Goal: Task Accomplishment & Management: Manage account settings

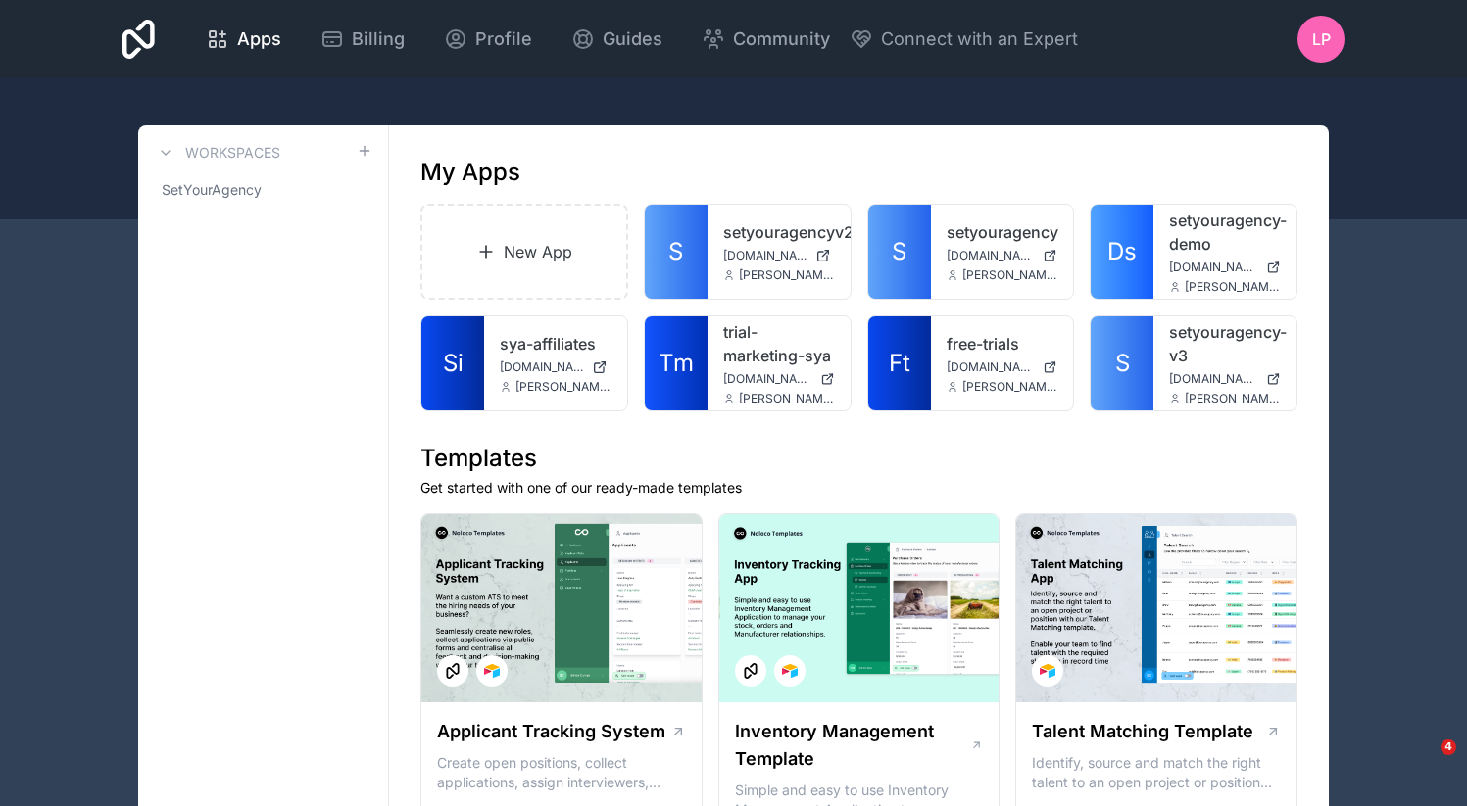
drag, startPoint x: 921, startPoint y: 239, endPoint x: 1025, endPoint y: 2, distance: 258.9
click at [0, 0] on div at bounding box center [0, 0] width 0 height 0
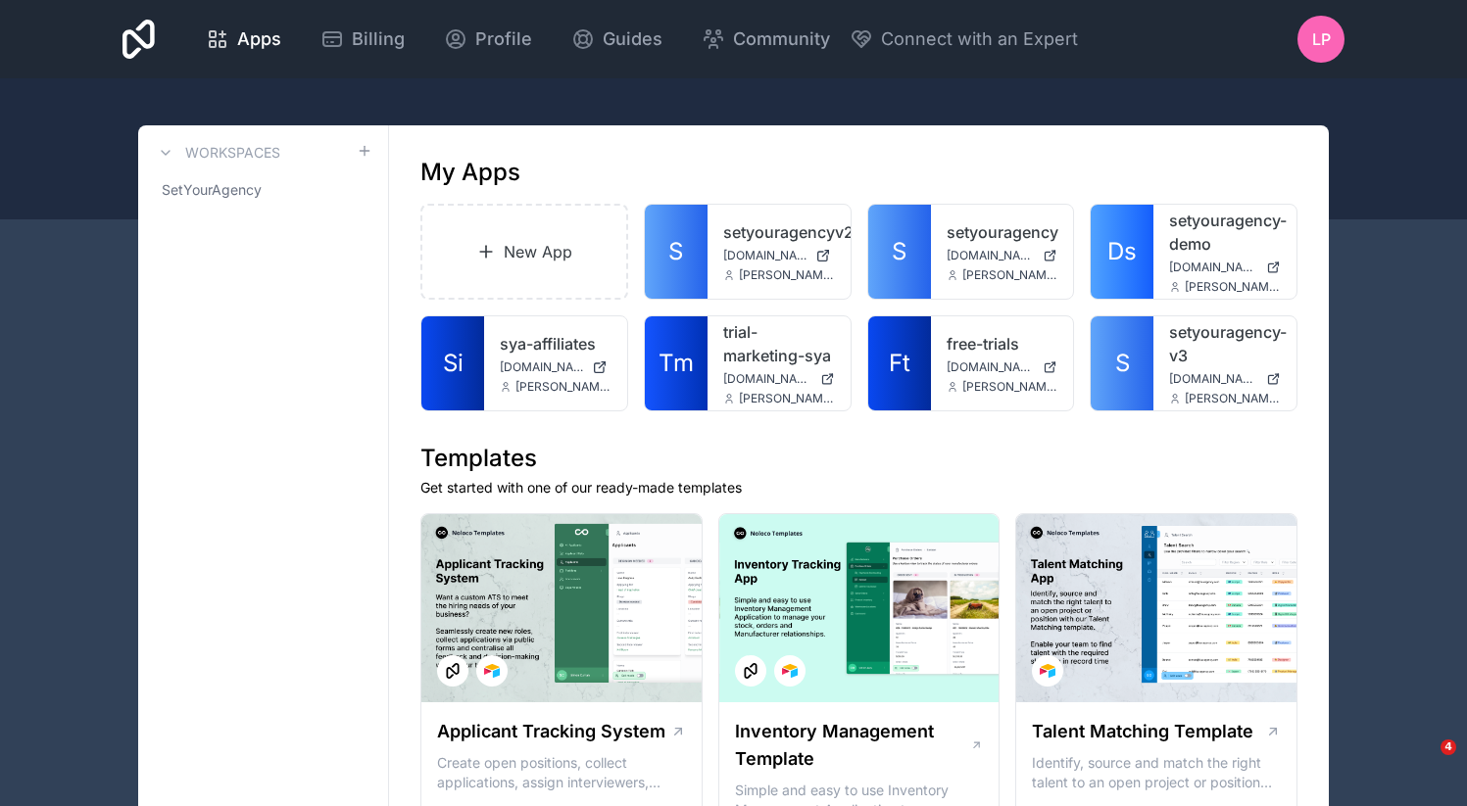
click at [0, 0] on icon at bounding box center [0, 0] width 0 height 0
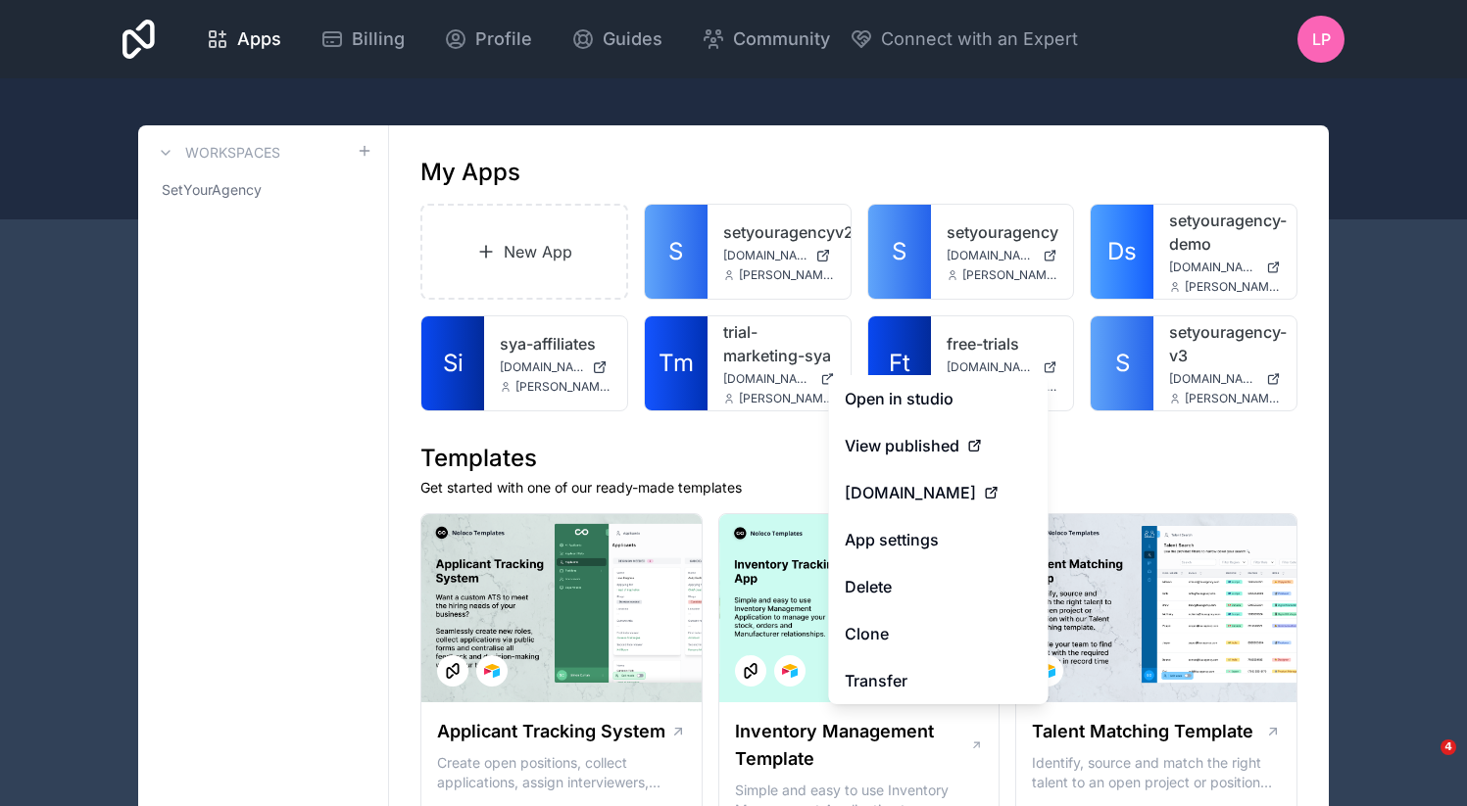
click at [903, 579] on button "Delete" at bounding box center [938, 586] width 219 height 47
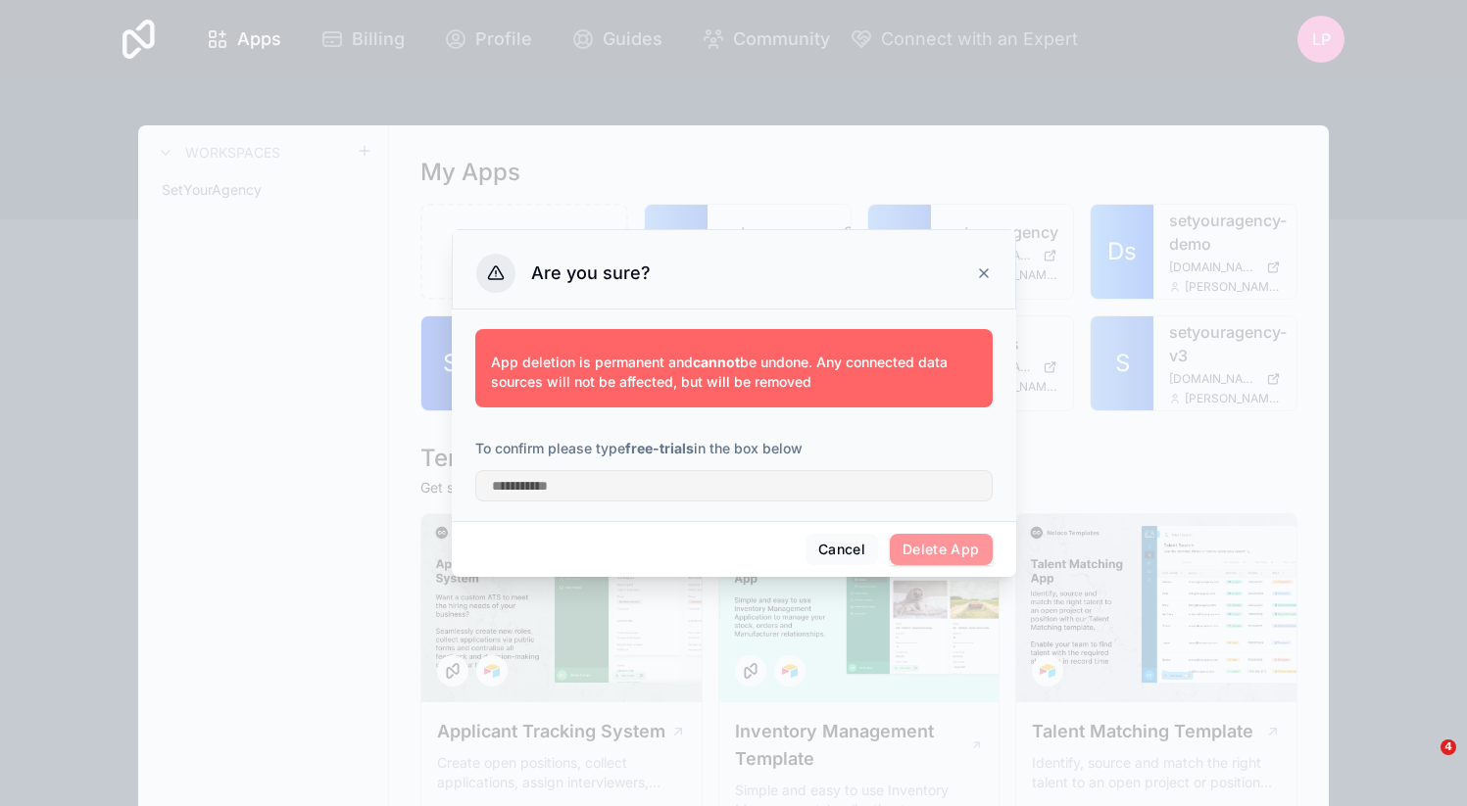
click at [643, 451] on strong "free-trials" at bounding box center [659, 448] width 69 height 17
drag, startPoint x: 643, startPoint y: 451, endPoint x: 667, endPoint y: 451, distance: 24.5
click at [667, 451] on strong "free-trials" at bounding box center [659, 448] width 69 height 17
copy strong "free-trials"
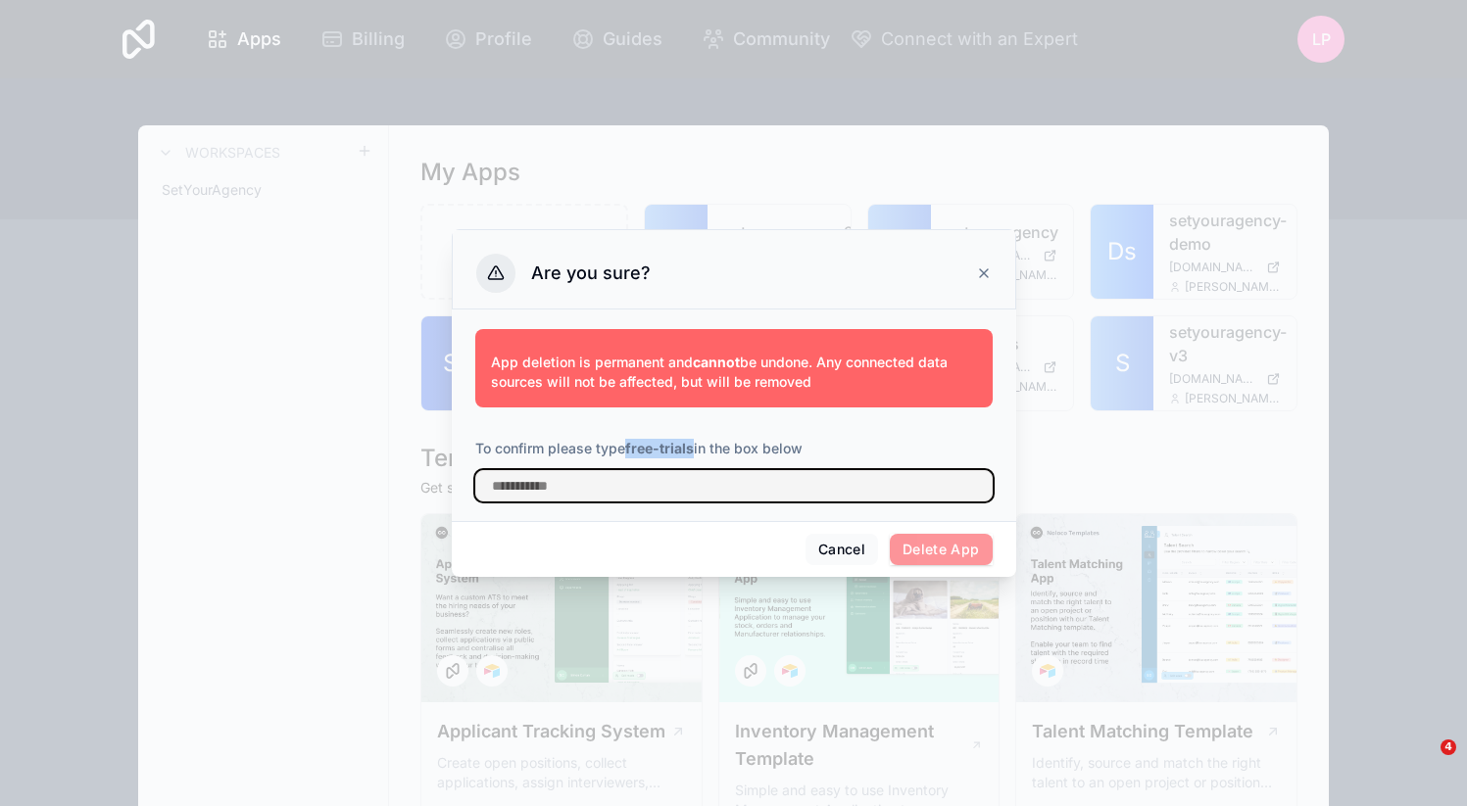
click at [667, 478] on input "text" at bounding box center [733, 485] width 517 height 31
paste input "**********"
type input "**********"
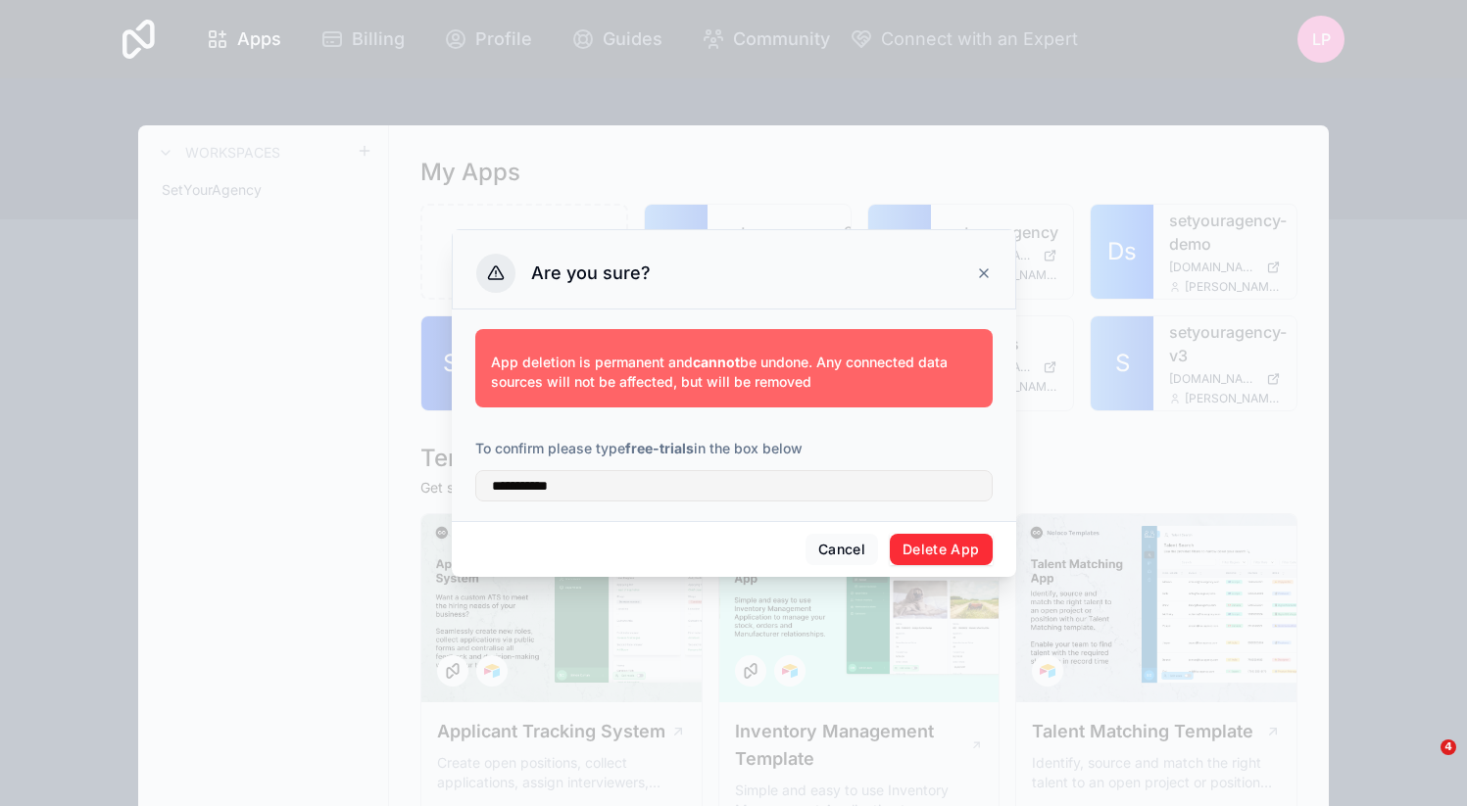
click at [911, 536] on button "Delete App" at bounding box center [941, 549] width 103 height 31
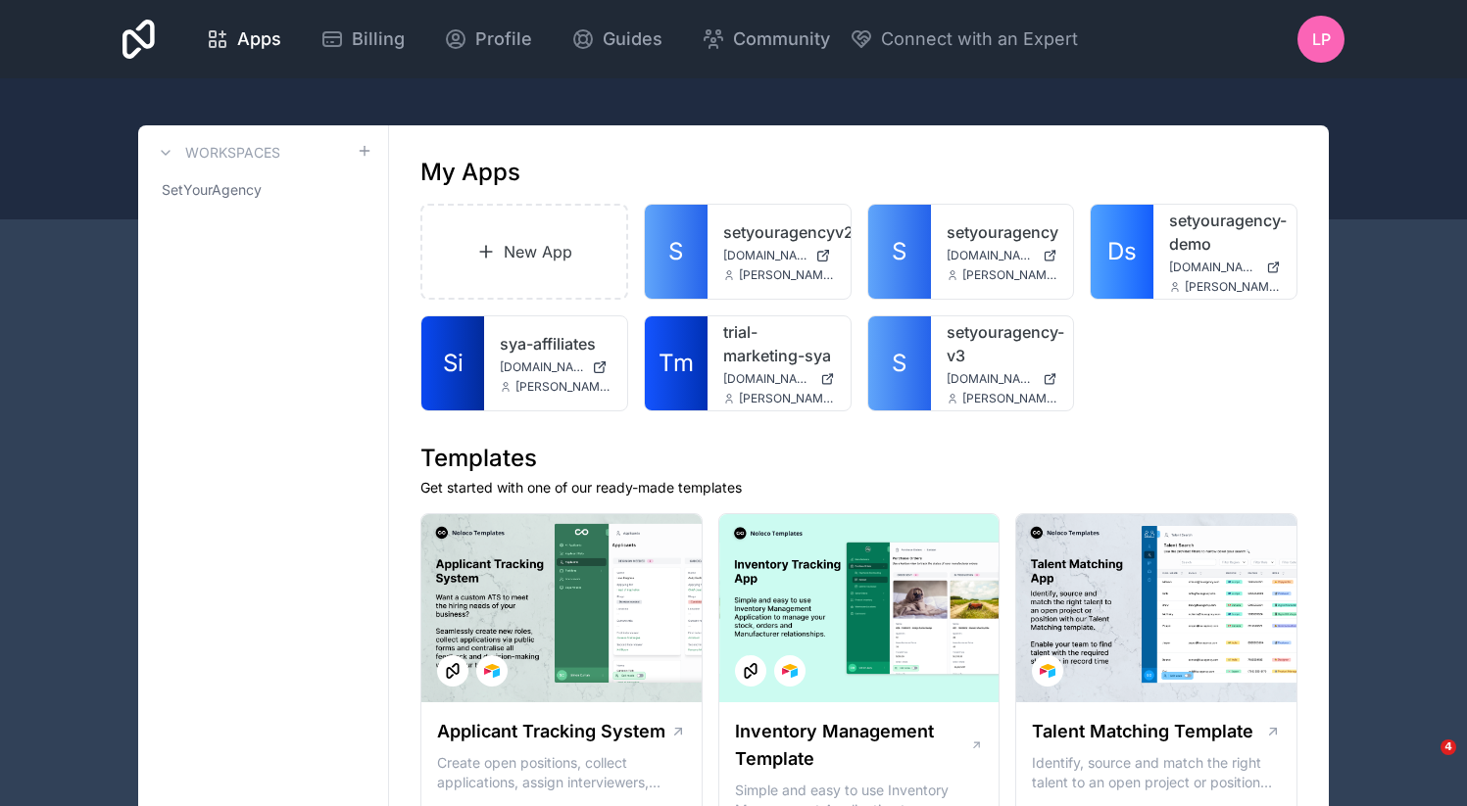
click at [0, 0] on div at bounding box center [0, 0] width 0 height 0
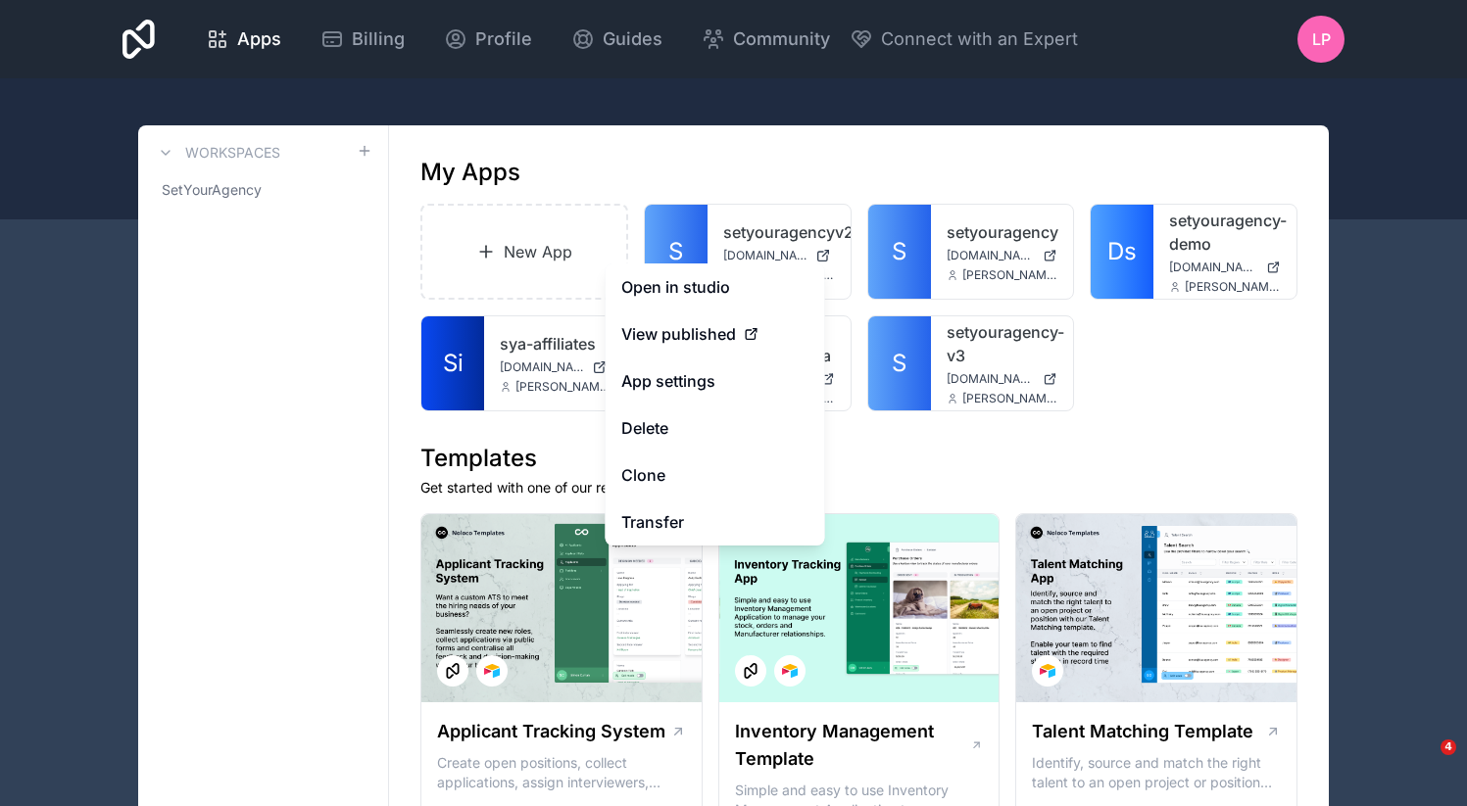
click at [725, 415] on button "Delete" at bounding box center [715, 428] width 219 height 47
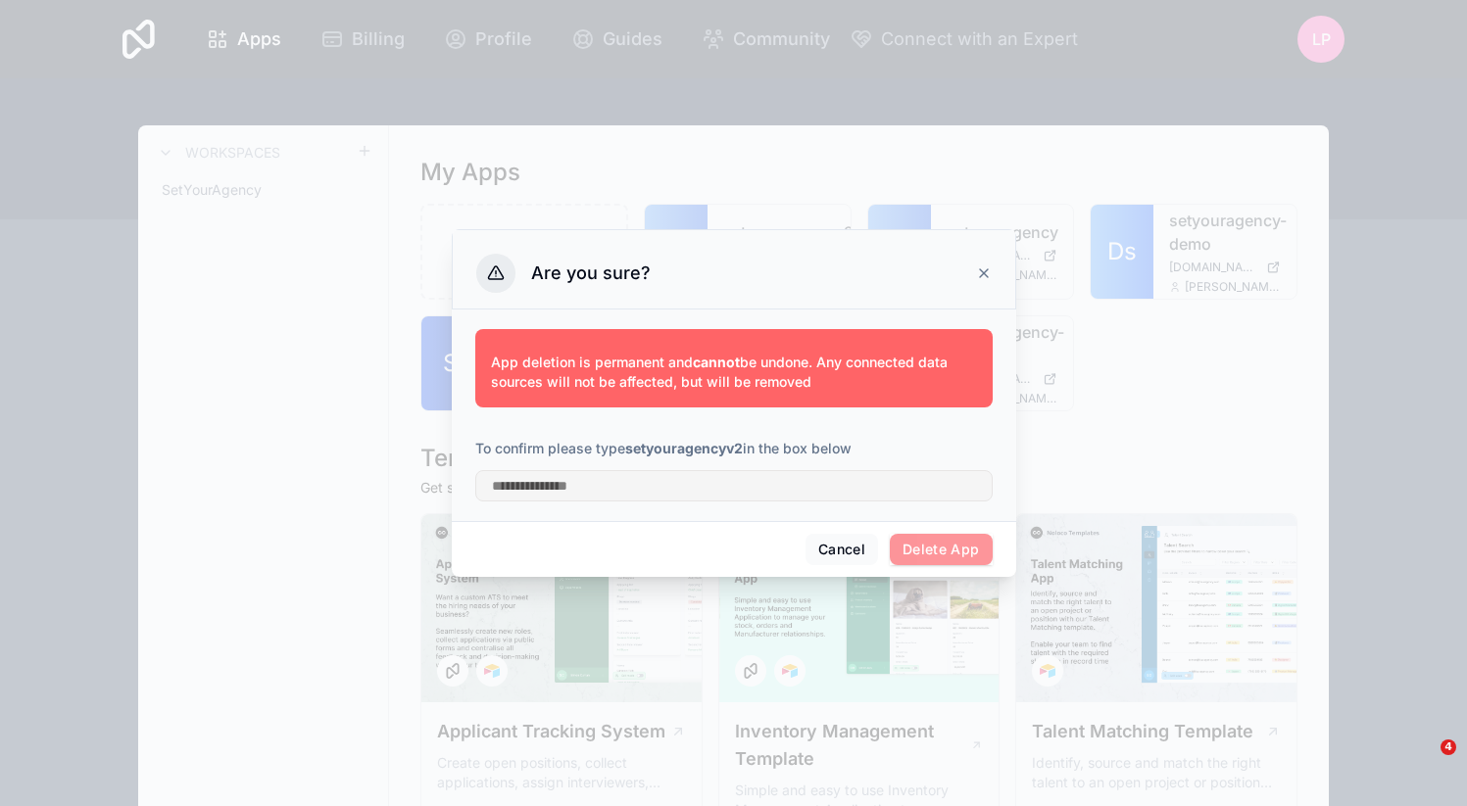
click at [652, 449] on strong "setyouragencyv2" at bounding box center [684, 448] width 118 height 17
copy strong "setyouragencyv2"
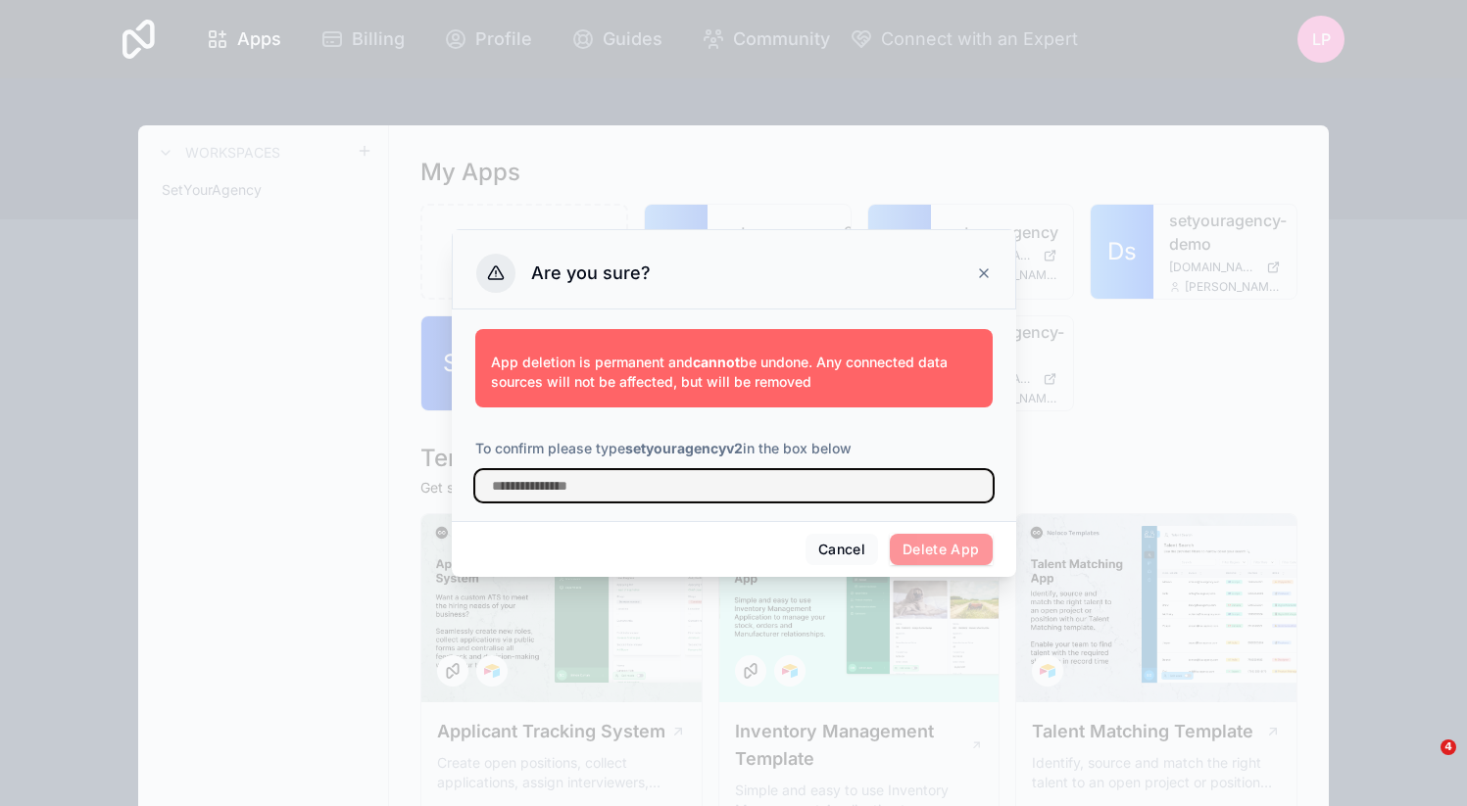
click at [655, 495] on input "text" at bounding box center [733, 485] width 517 height 31
paste input "**********"
type input "**********"
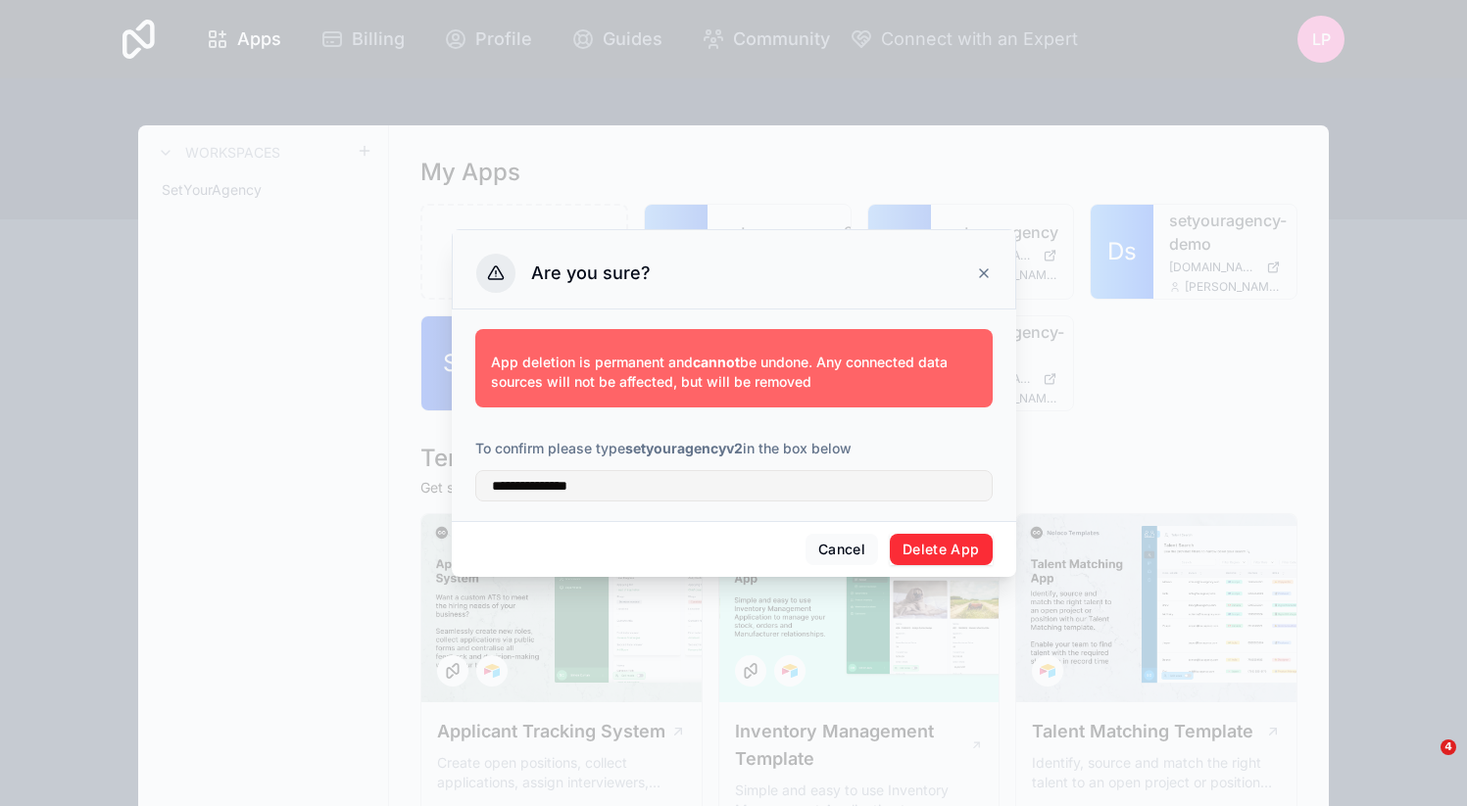
click at [931, 542] on button "Delete App" at bounding box center [941, 549] width 103 height 31
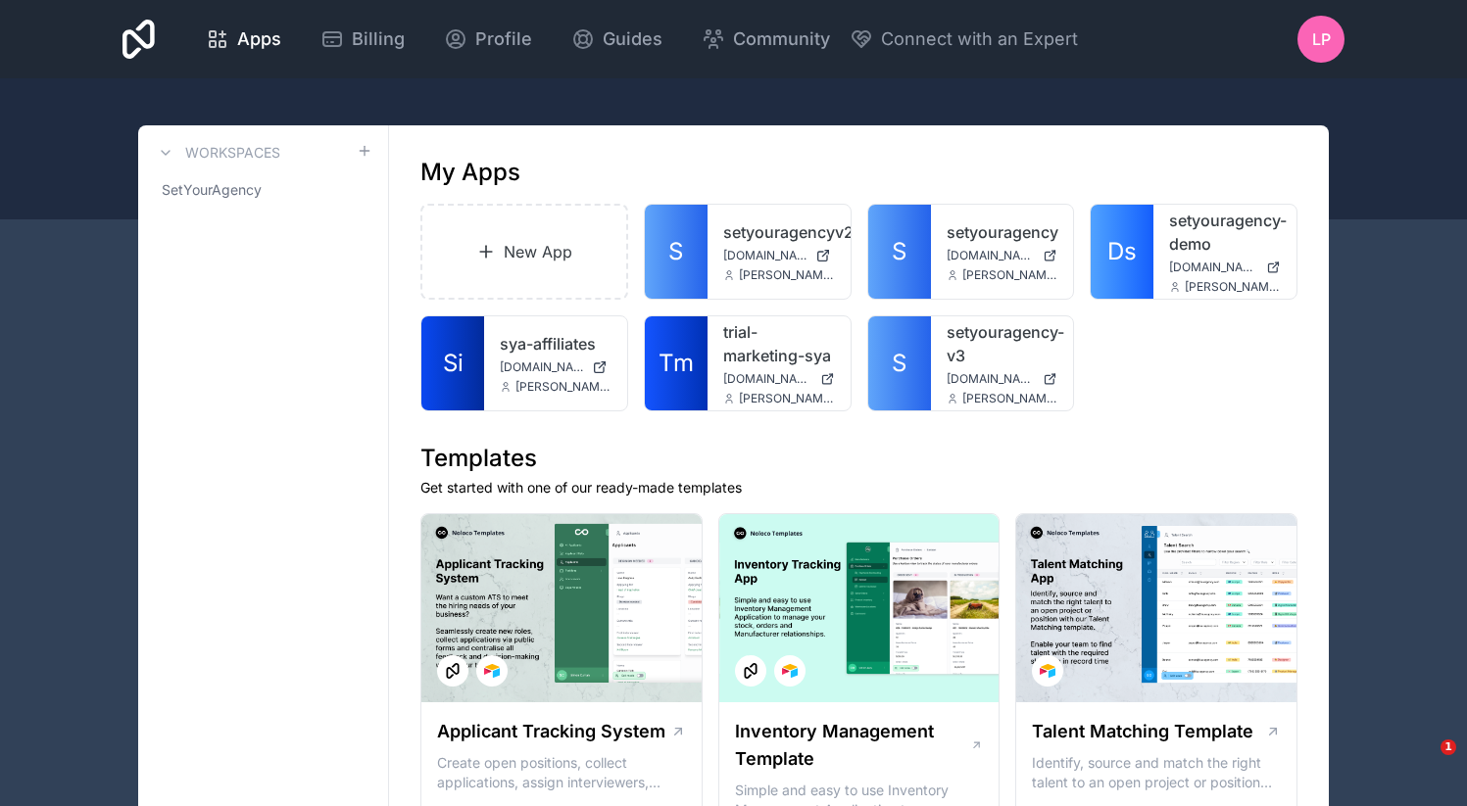
click at [0, 0] on icon at bounding box center [0, 0] width 0 height 0
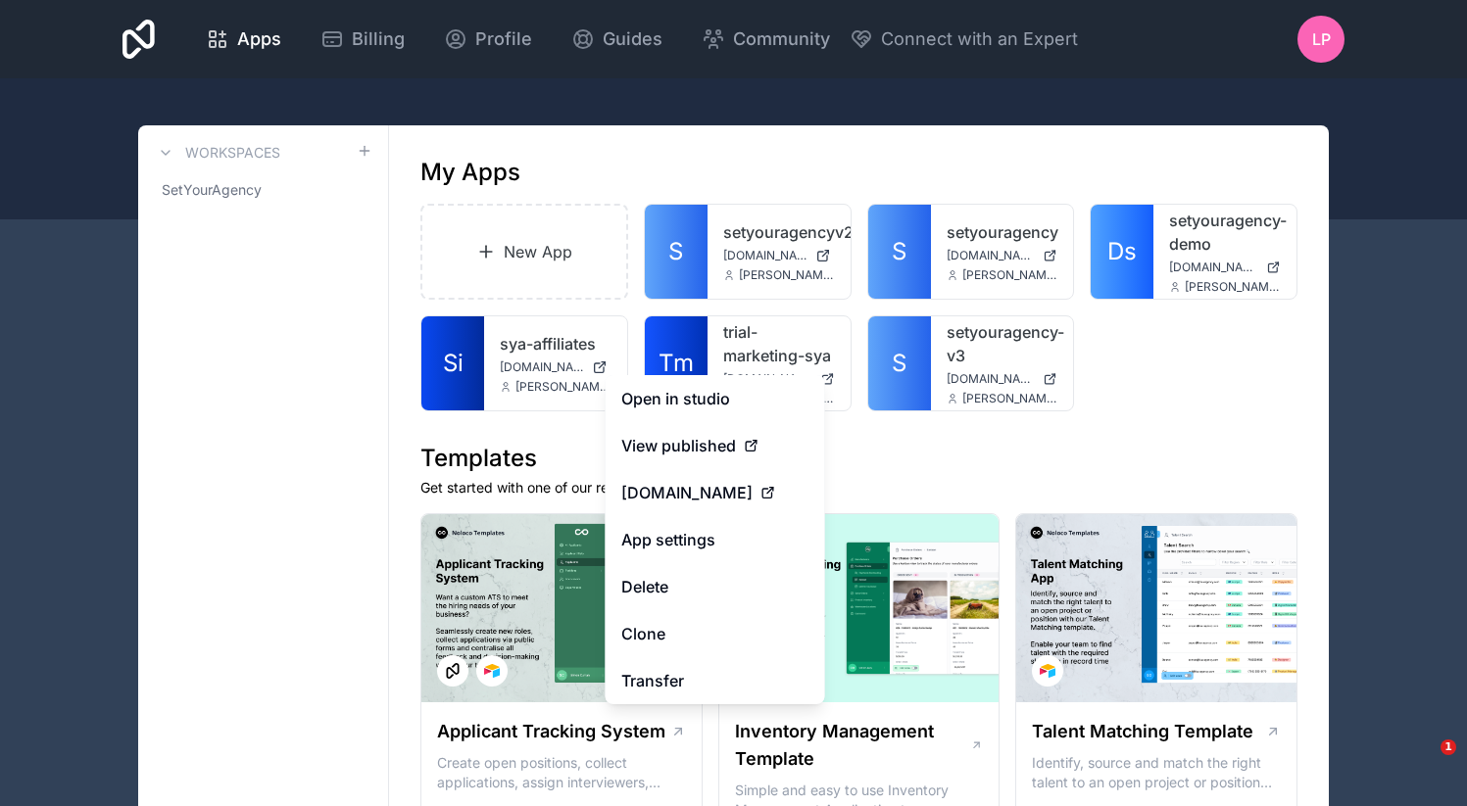
click at [673, 601] on button "Delete" at bounding box center [715, 586] width 219 height 47
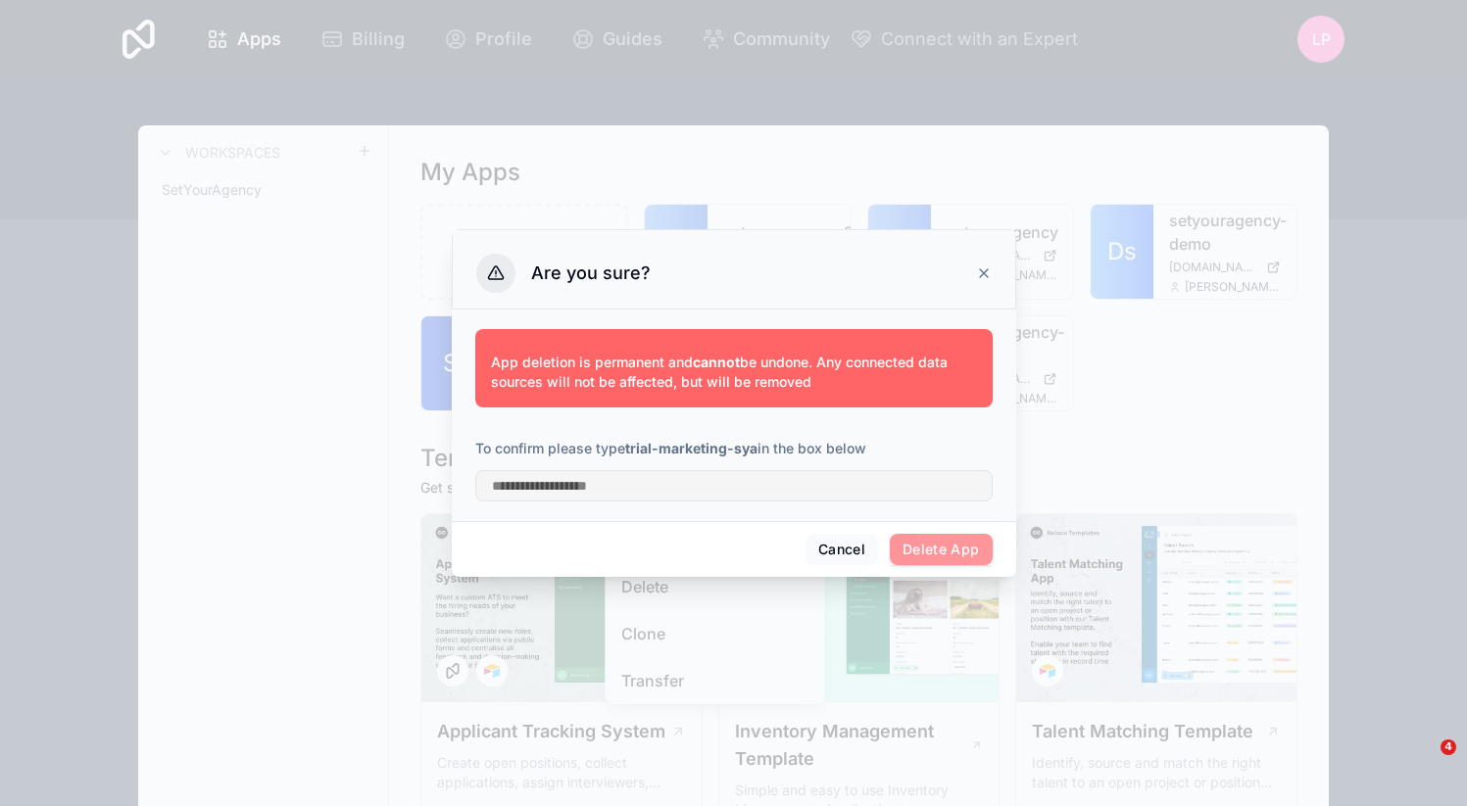
click at [657, 444] on strong "trial-marketing-sya" at bounding box center [691, 448] width 132 height 17
click at [646, 444] on strong "trial-marketing-sya" at bounding box center [691, 448] width 132 height 17
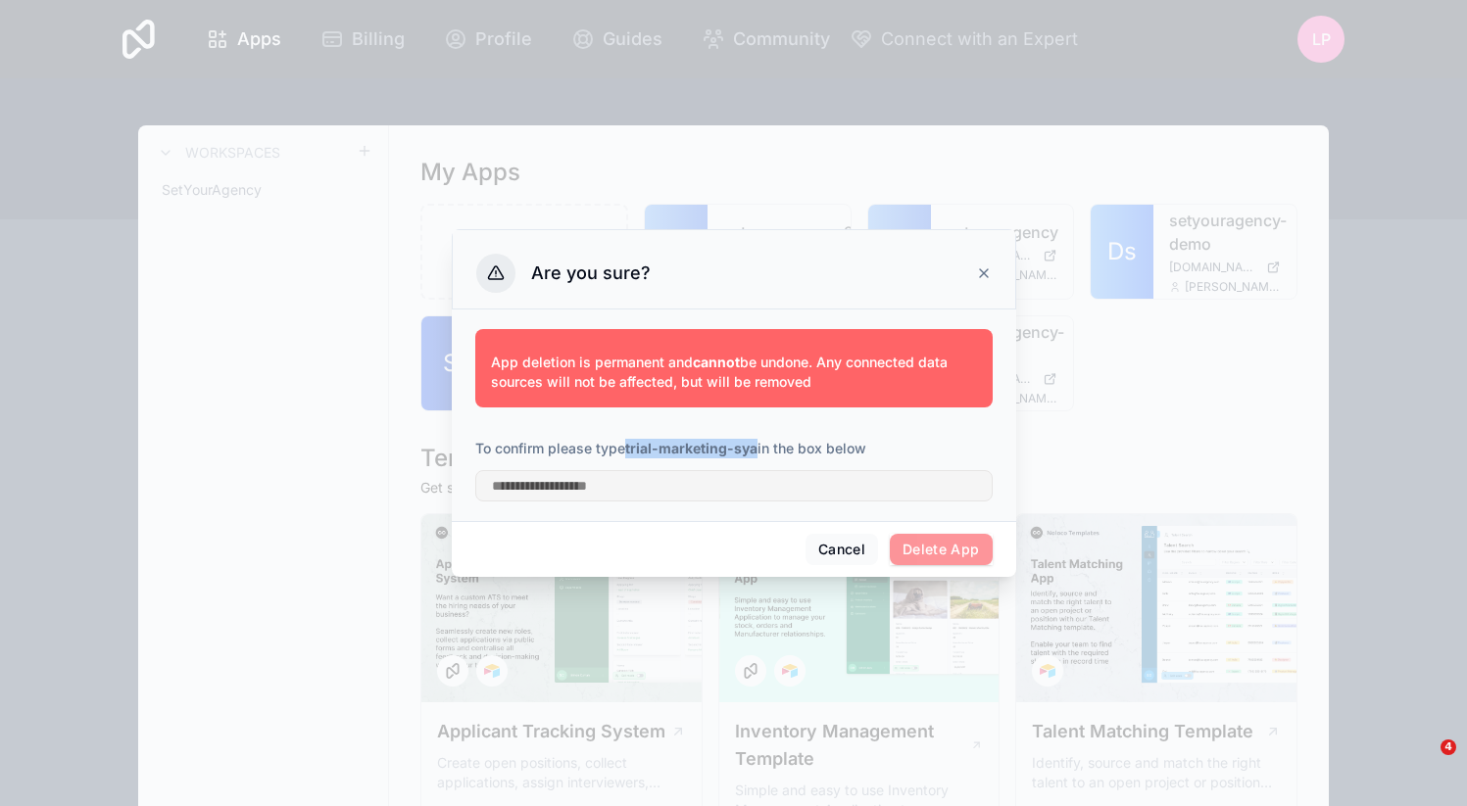
drag, startPoint x: 646, startPoint y: 444, endPoint x: 758, endPoint y: 445, distance: 112.7
click at [757, 445] on strong "trial-marketing-sya" at bounding box center [691, 448] width 132 height 17
copy p "trial-marketing-sya"
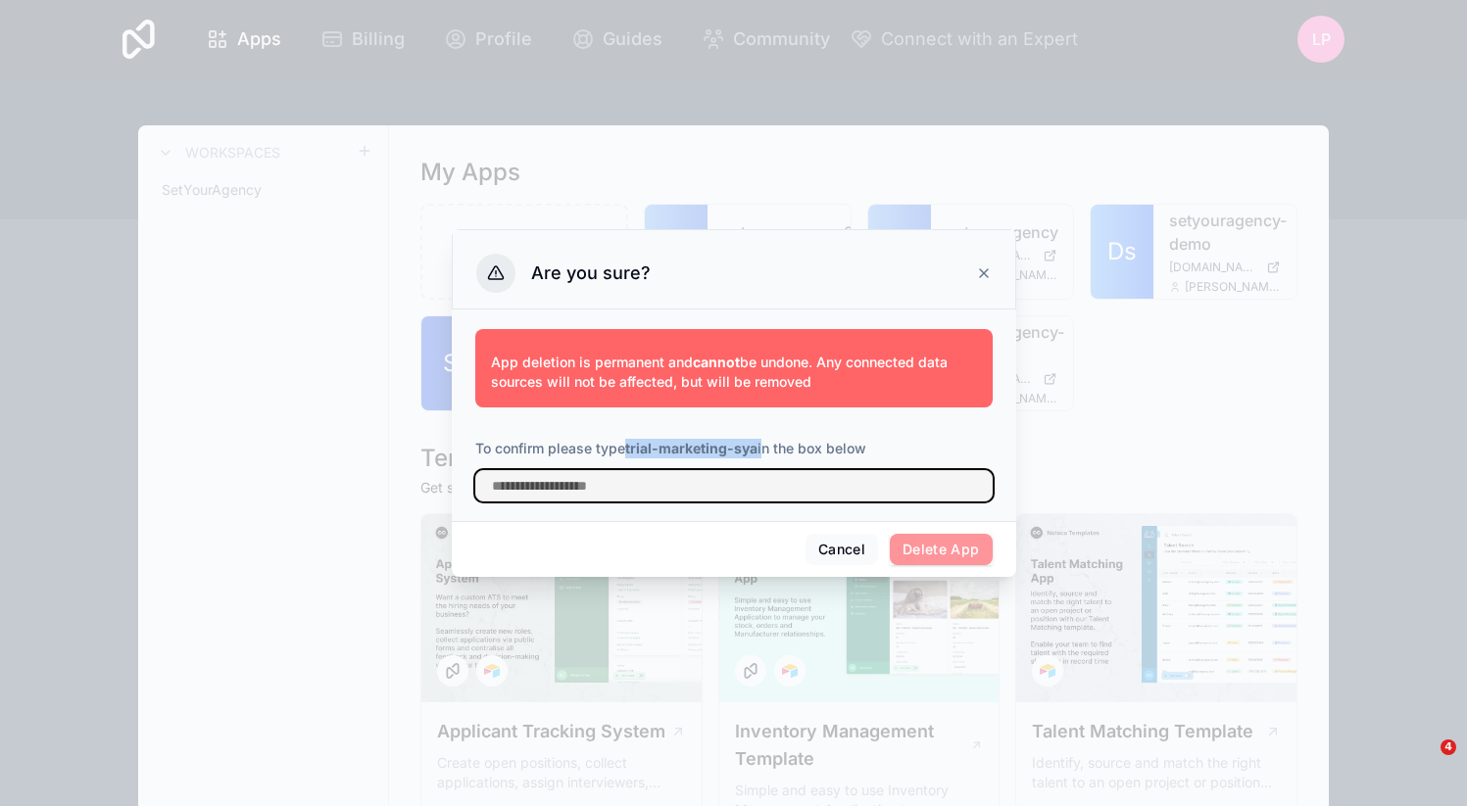
click at [729, 480] on input "text" at bounding box center [733, 485] width 517 height 31
paste input "**********"
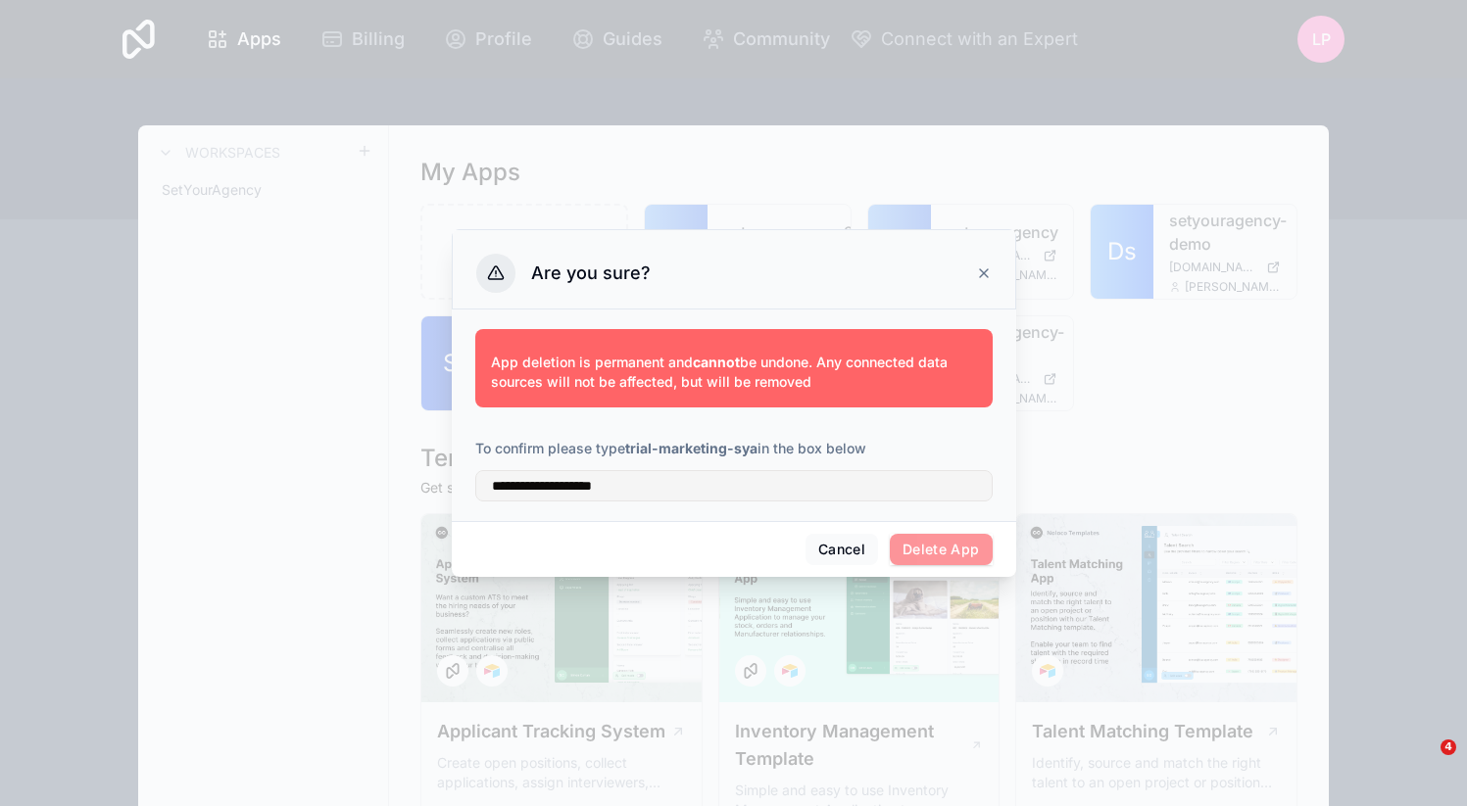
click at [922, 553] on span "Delete App" at bounding box center [941, 549] width 103 height 31
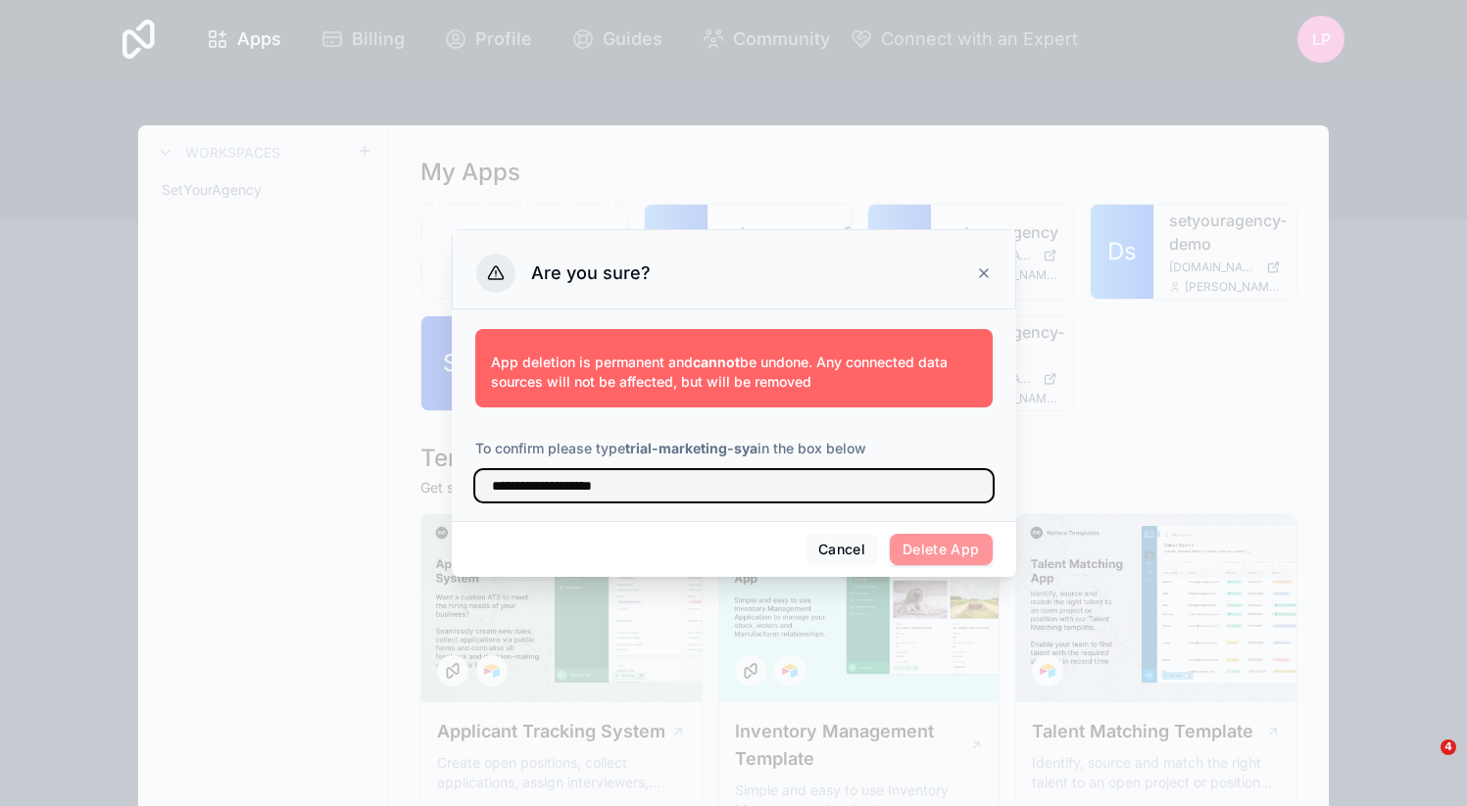
click at [653, 474] on input "**********" at bounding box center [733, 485] width 517 height 31
type input "**********"
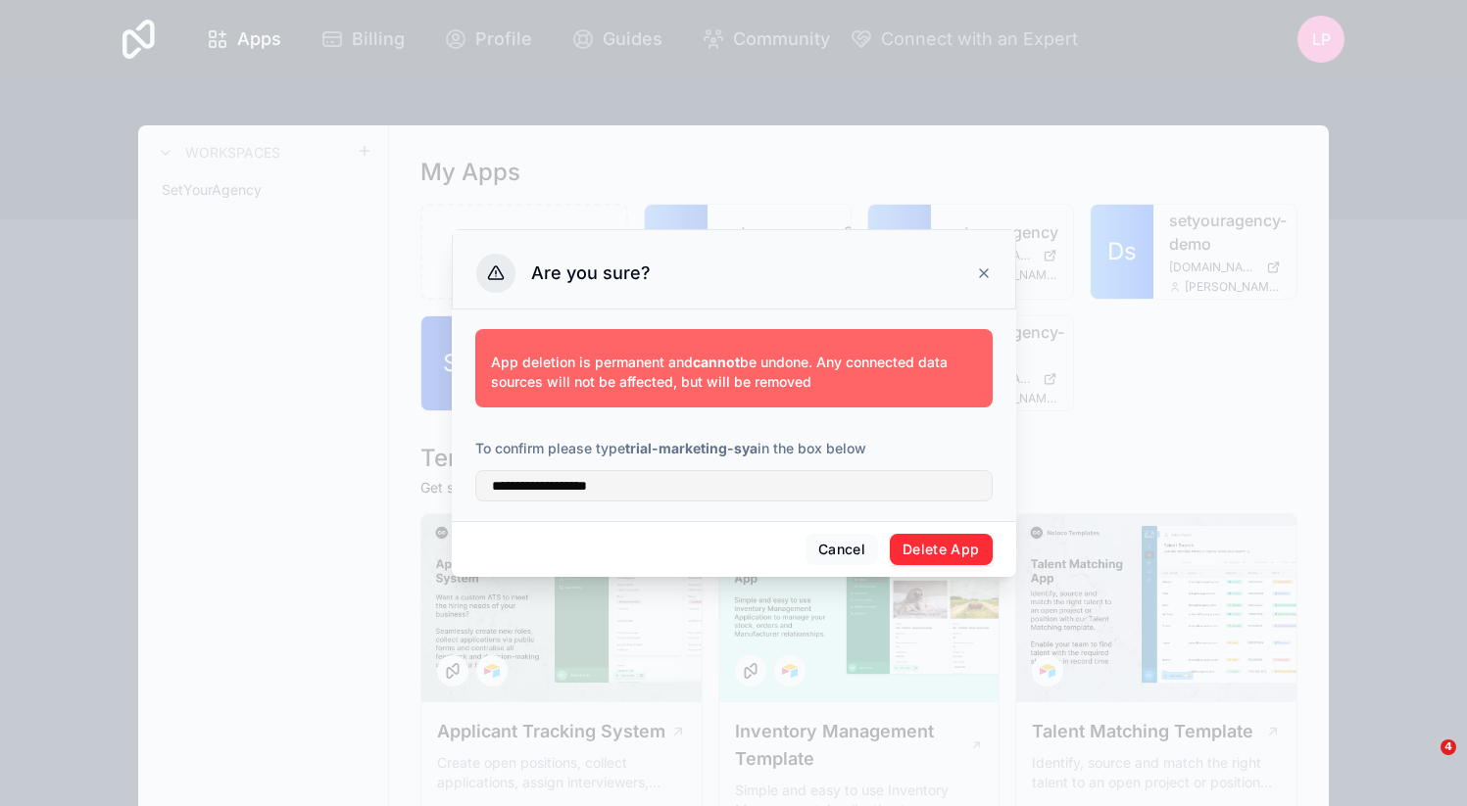
click at [967, 547] on button "Delete App" at bounding box center [941, 549] width 103 height 31
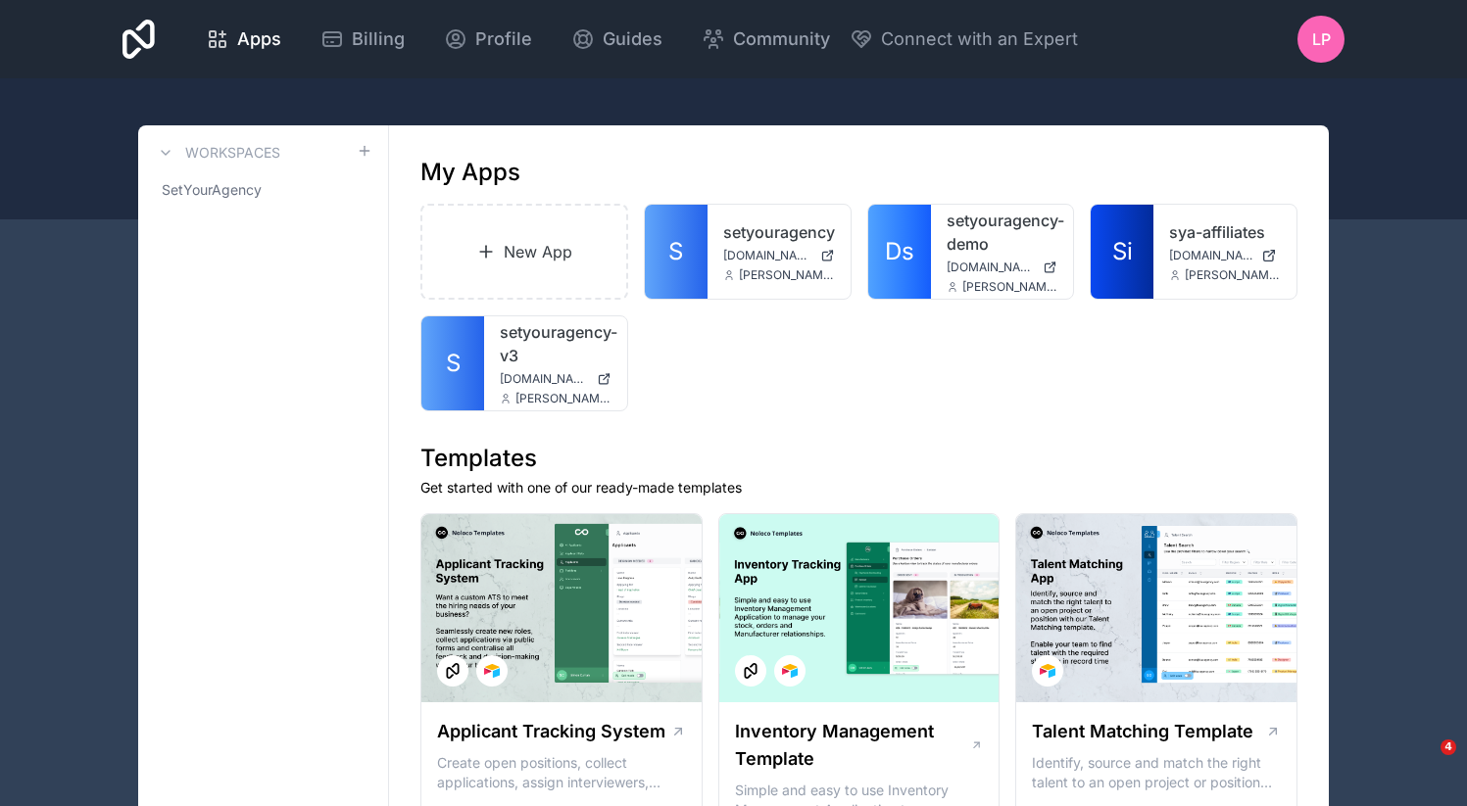
click at [0, 0] on div at bounding box center [0, 0] width 0 height 0
click at [998, 182] on div "My Apps" at bounding box center [858, 172] width 877 height 31
click at [0, 0] on div at bounding box center [0, 0] width 0 height 0
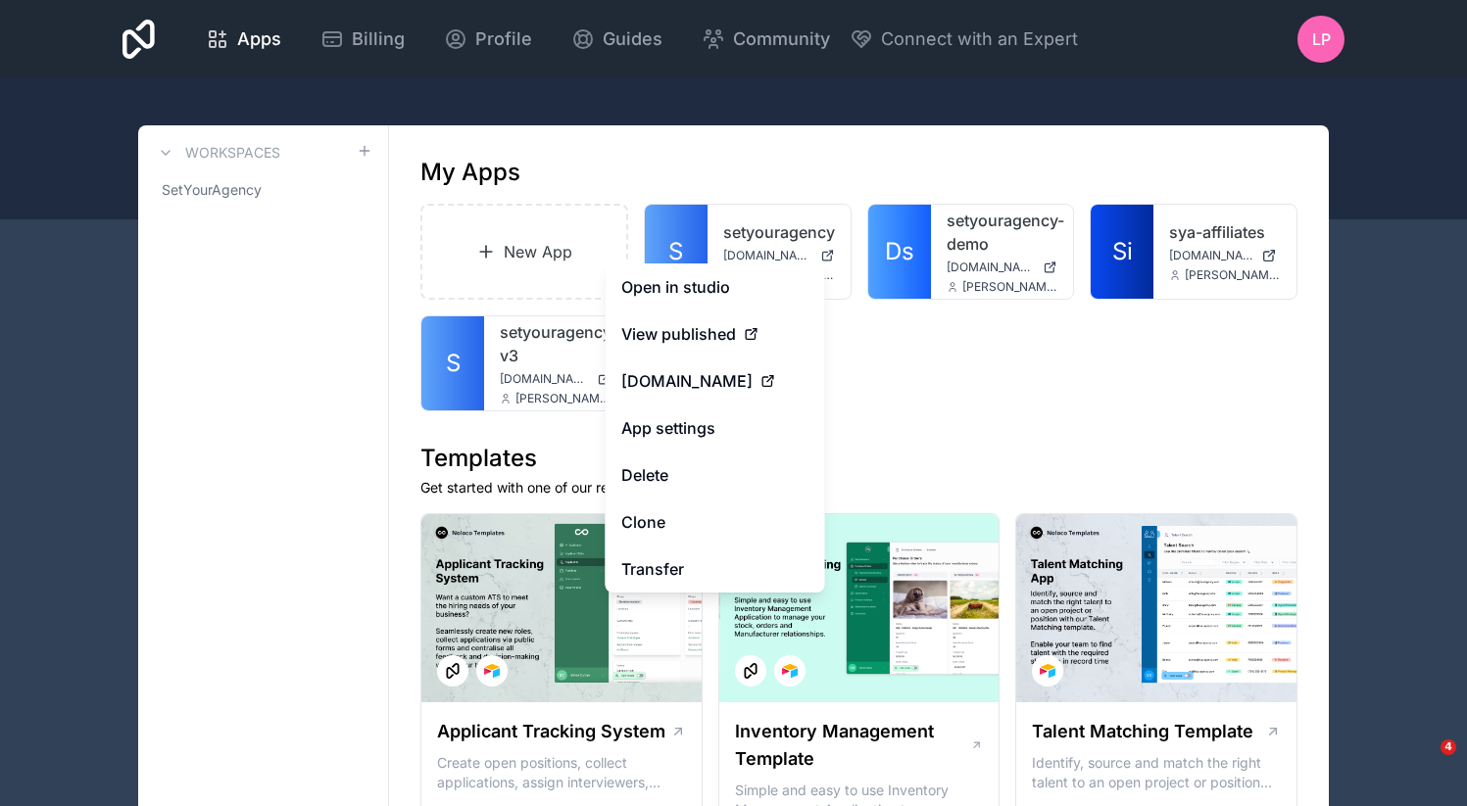
click at [0, 0] on div at bounding box center [0, 0] width 0 height 0
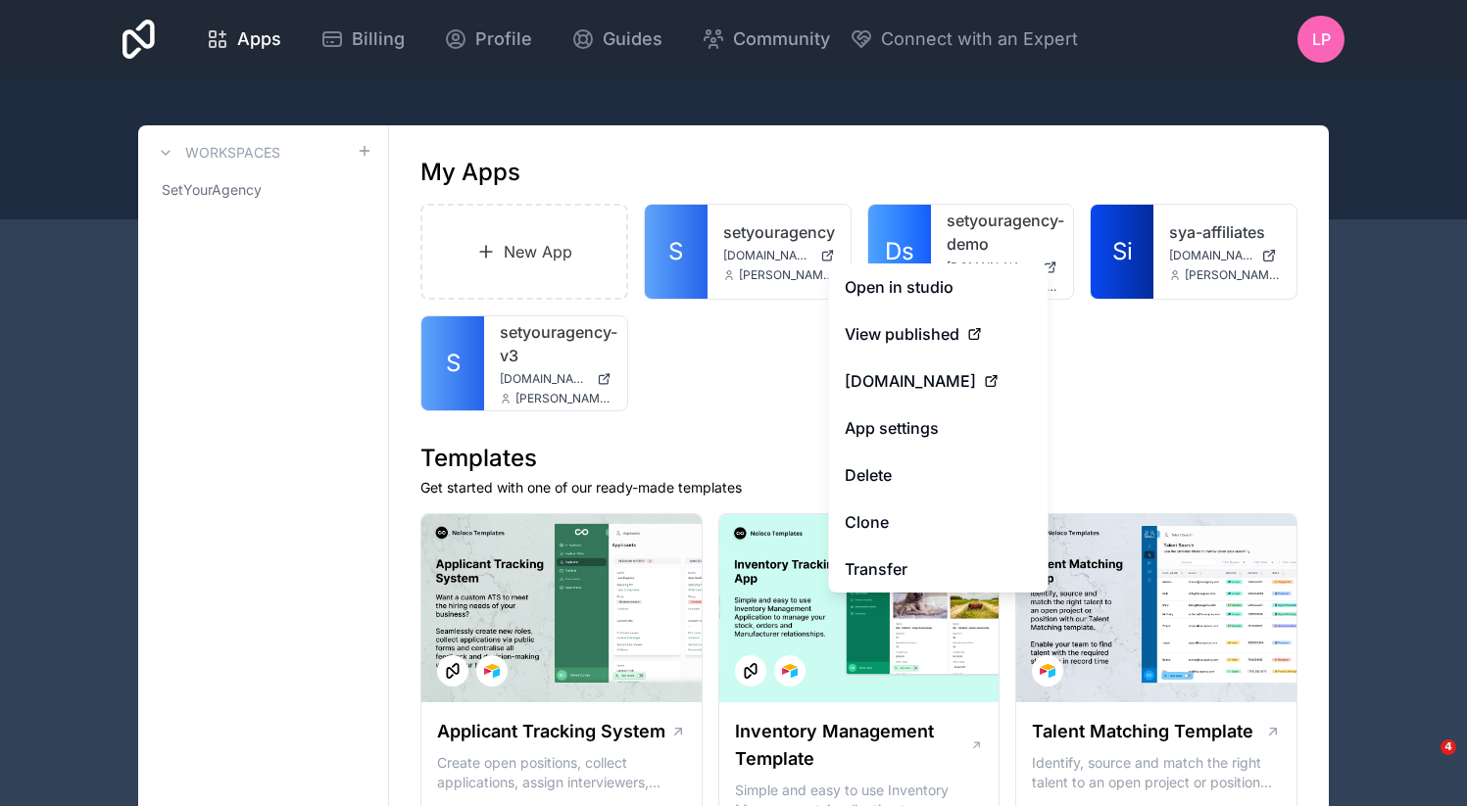
click at [907, 484] on button "Delete" at bounding box center [938, 475] width 219 height 47
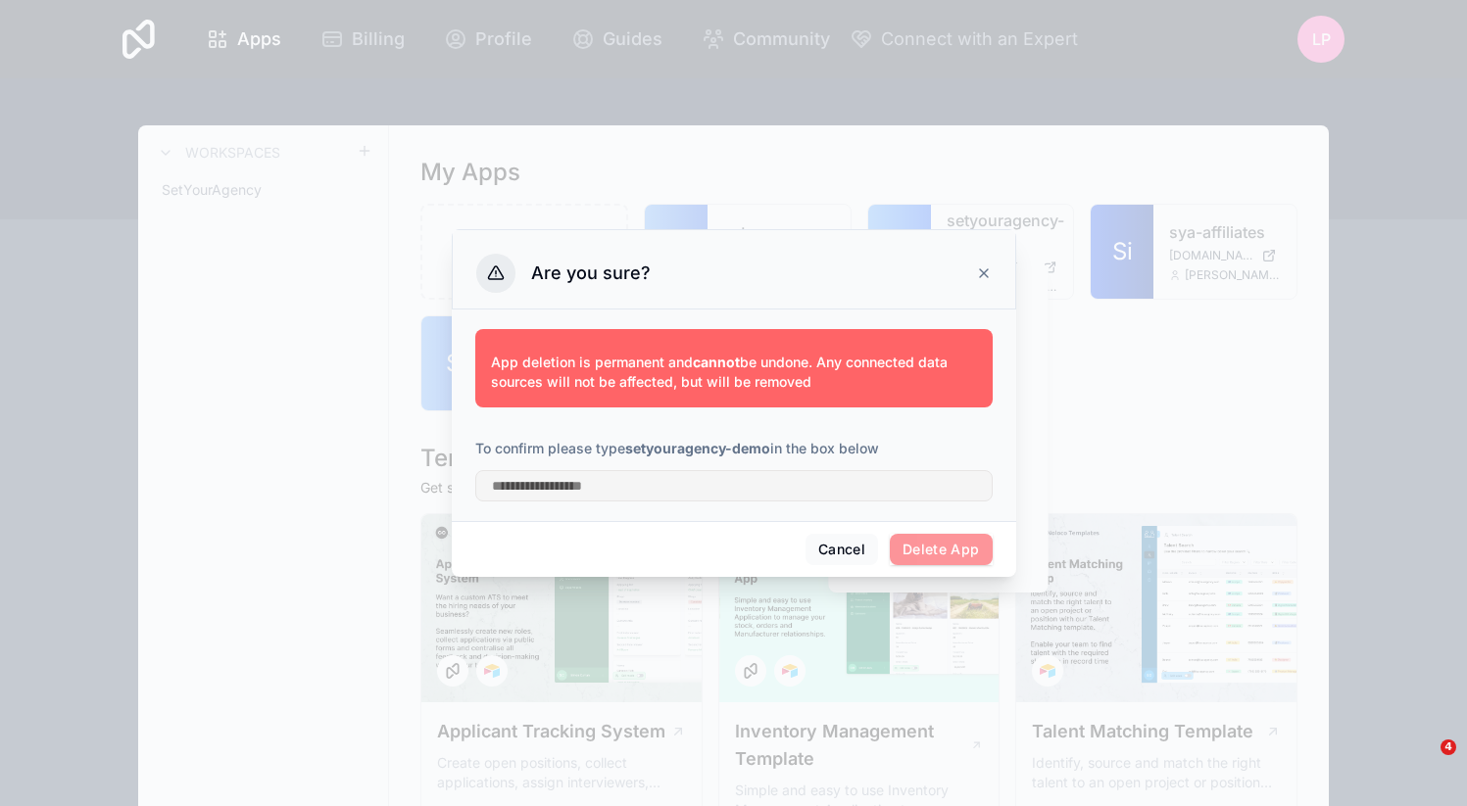
click at [656, 452] on strong "setyouragency-demo" at bounding box center [697, 448] width 145 height 17
drag, startPoint x: 656, startPoint y: 452, endPoint x: 755, endPoint y: 451, distance: 100.0
click at [755, 451] on strong "setyouragency-demo" at bounding box center [697, 448] width 145 height 17
copy strong "setyouragency-demo"
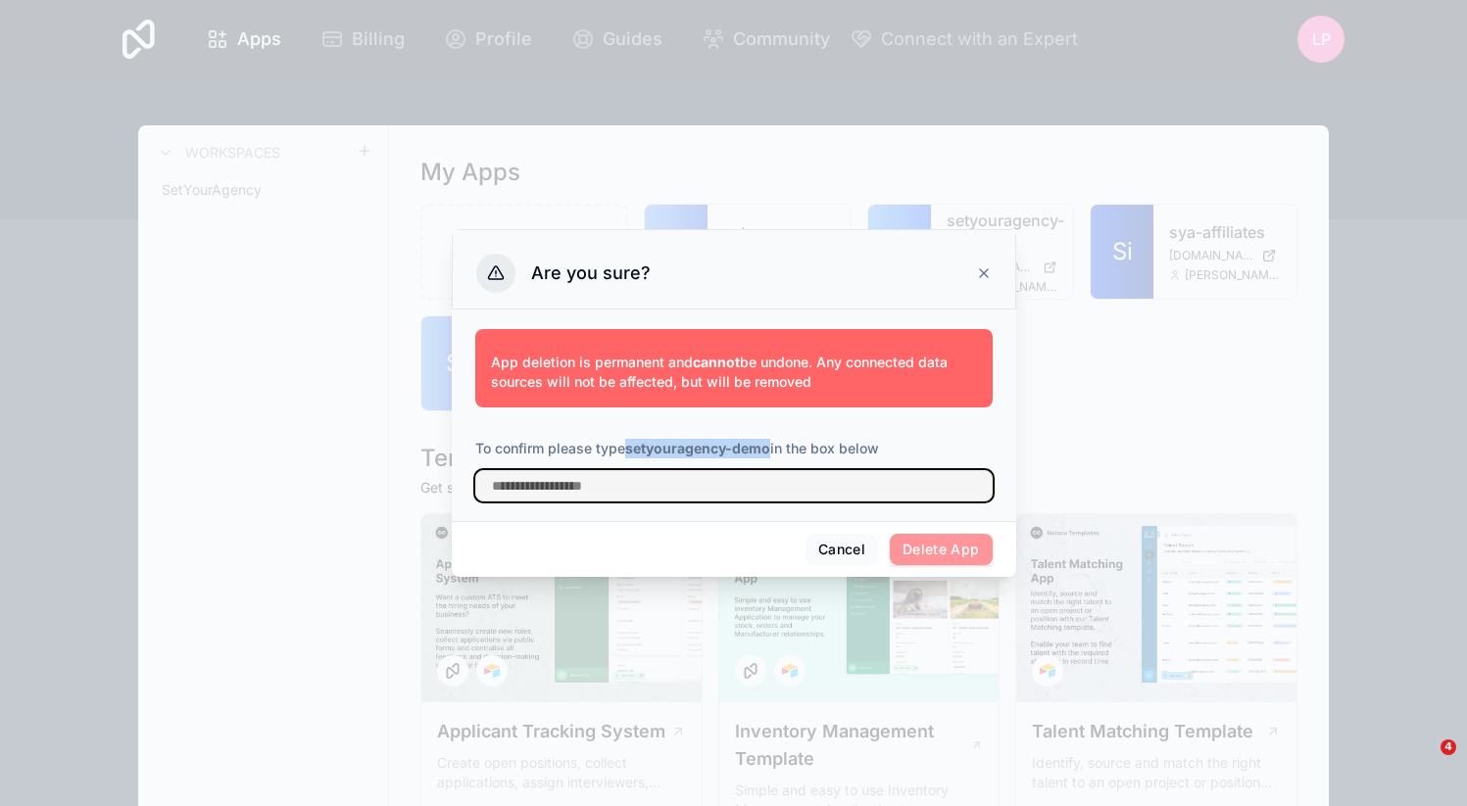
click at [739, 481] on input "text" at bounding box center [733, 485] width 517 height 31
paste input "**********"
type input "**********"
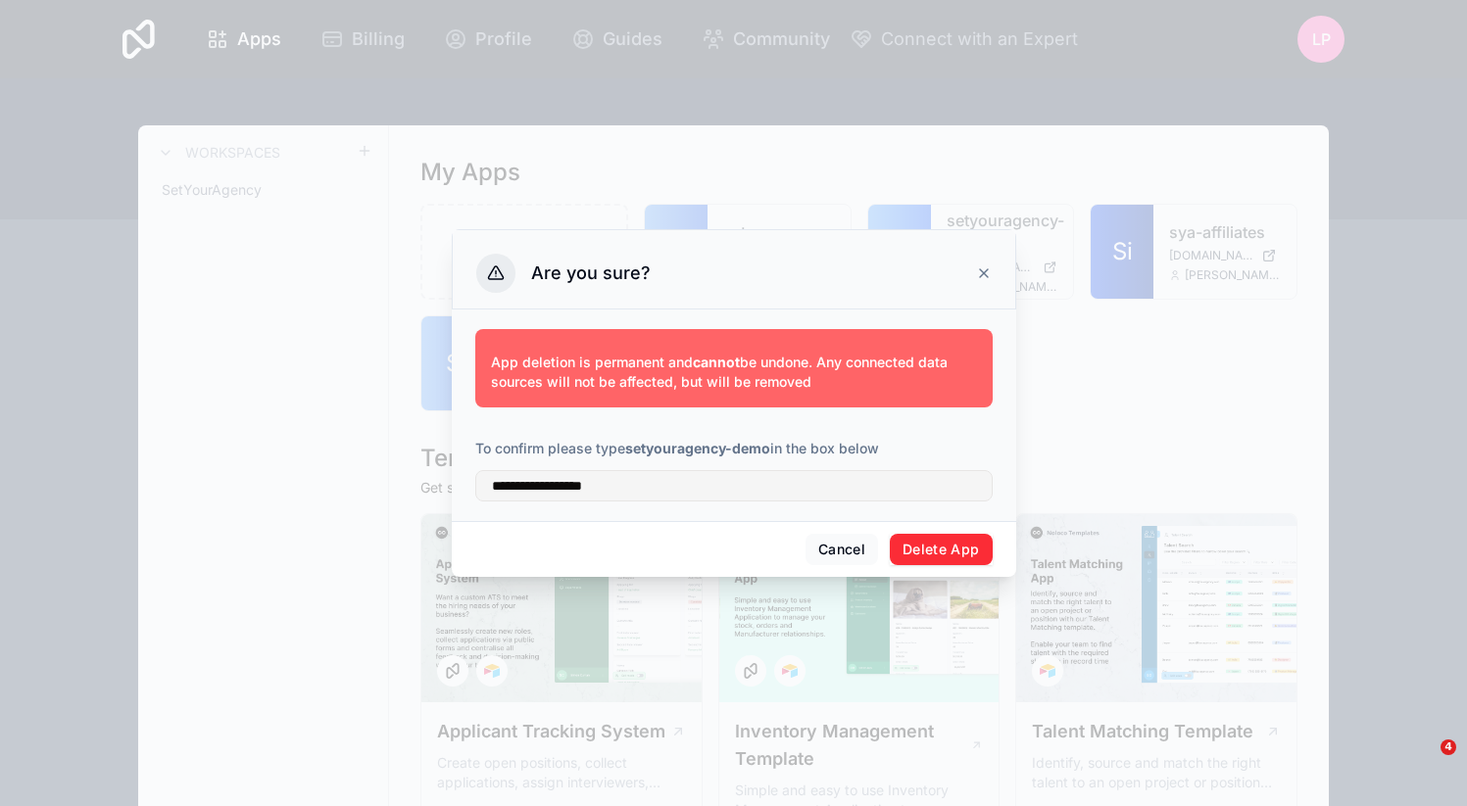
click at [909, 543] on button "Delete App" at bounding box center [941, 549] width 103 height 31
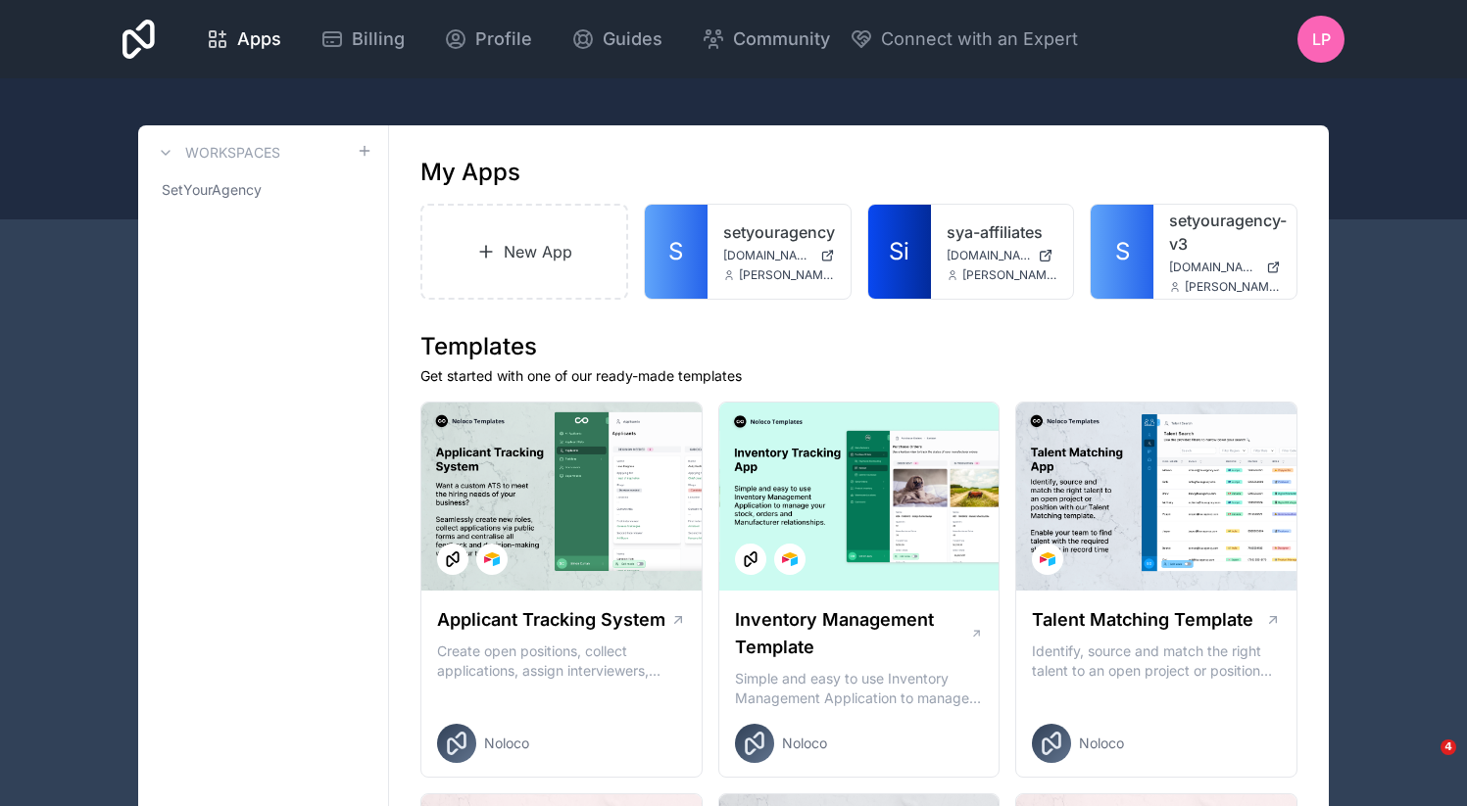
click at [0, 0] on div at bounding box center [0, 0] width 0 height 0
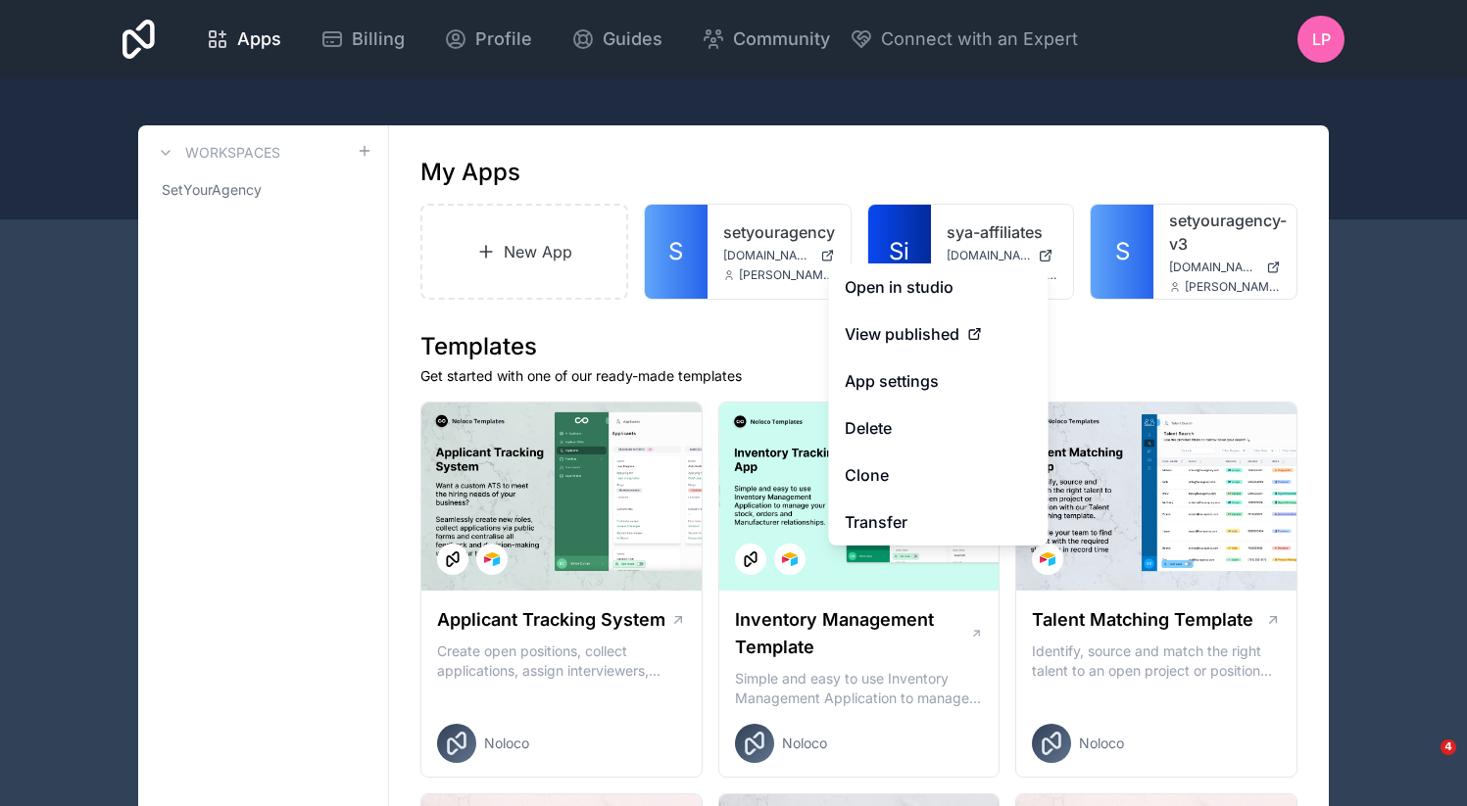
click at [901, 414] on button "Delete" at bounding box center [938, 428] width 219 height 47
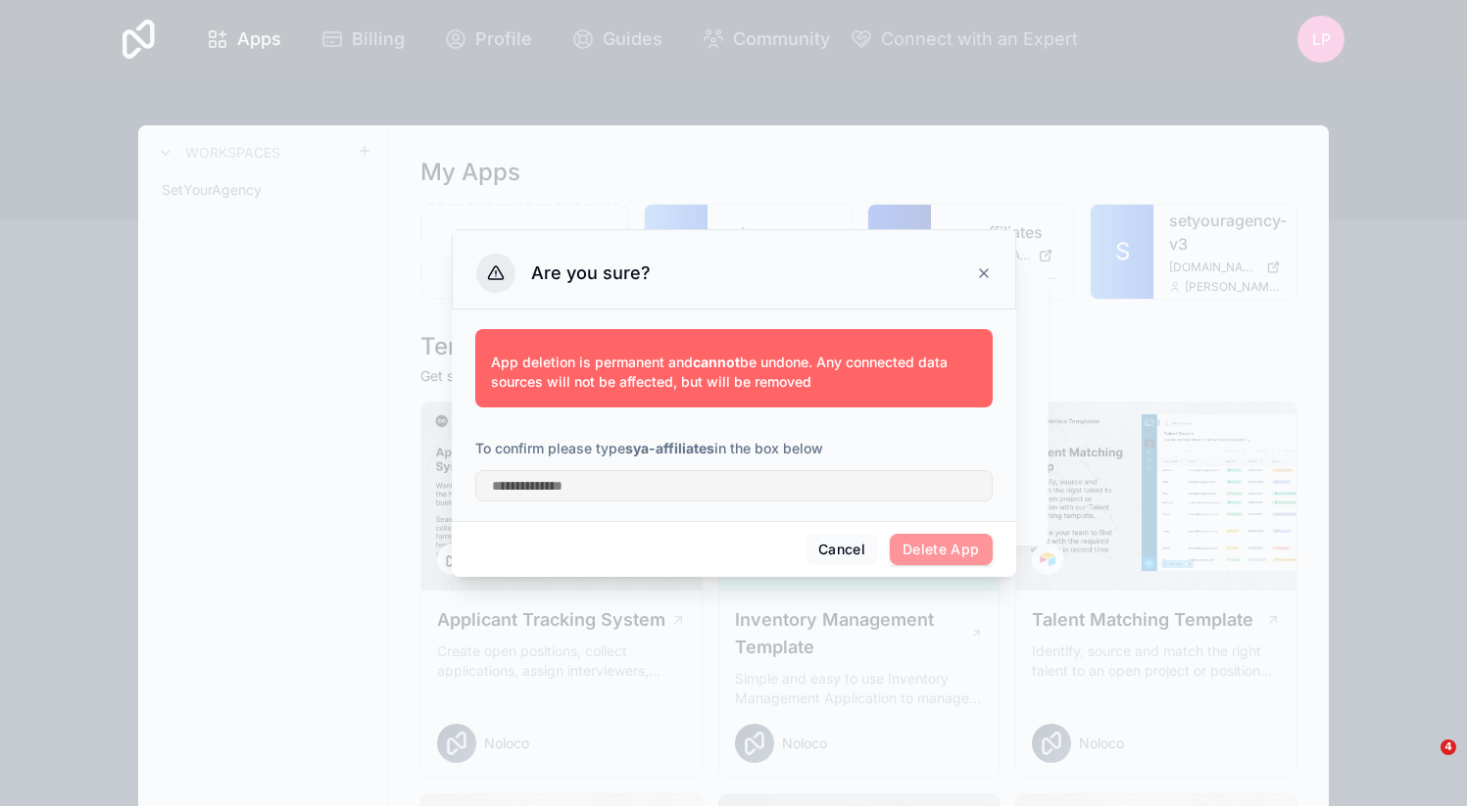
click at [641, 443] on strong "sya-affiliates" at bounding box center [669, 448] width 89 height 17
drag, startPoint x: 641, startPoint y: 443, endPoint x: 682, endPoint y: 443, distance: 41.2
click at [682, 443] on strong "sya-affiliates" at bounding box center [669, 448] width 89 height 17
copy strong "sya-affiliates"
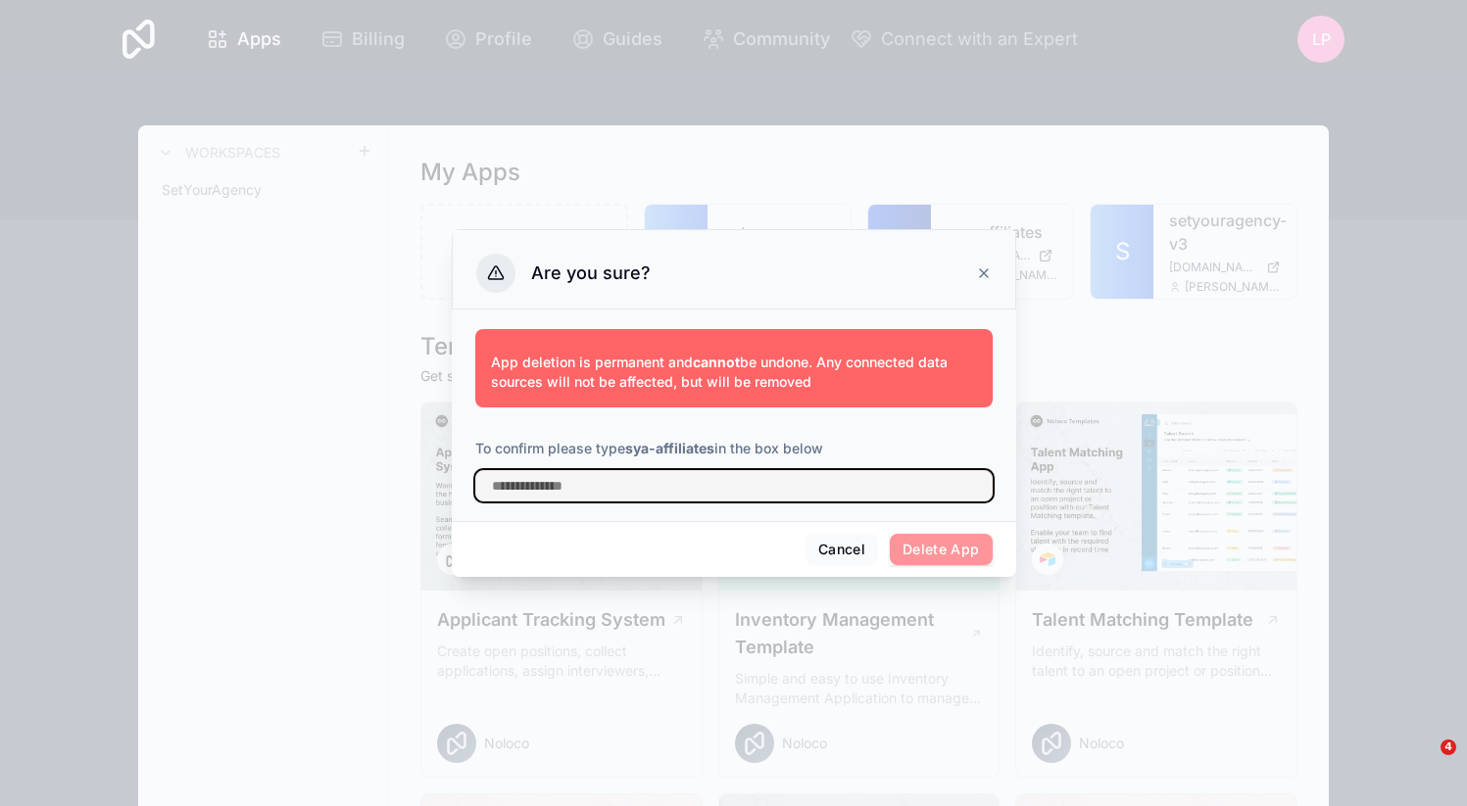
click at [681, 482] on input "text" at bounding box center [733, 485] width 517 height 31
paste input "**********"
type input "**********"
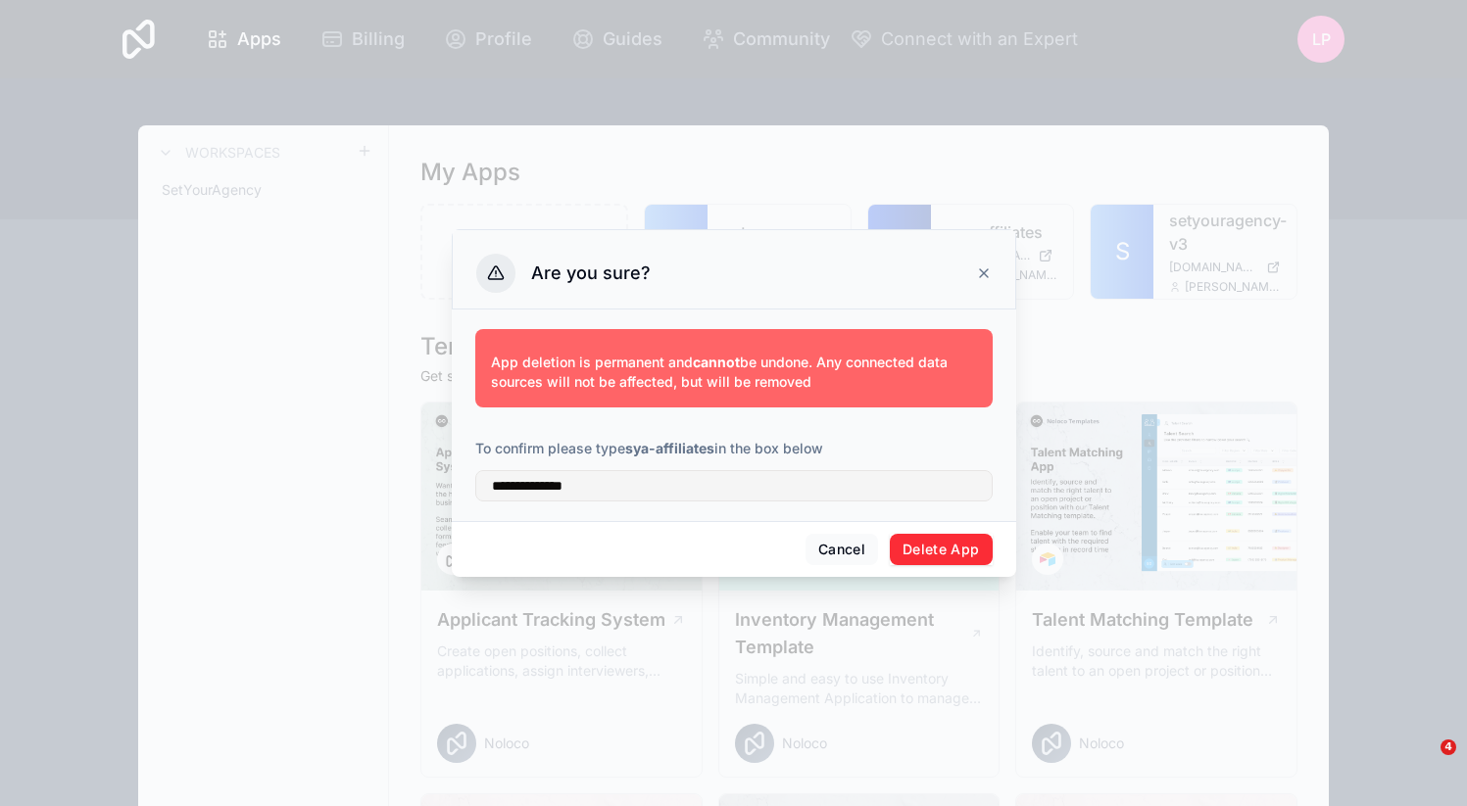
click at [939, 544] on button "Delete App" at bounding box center [941, 549] width 103 height 31
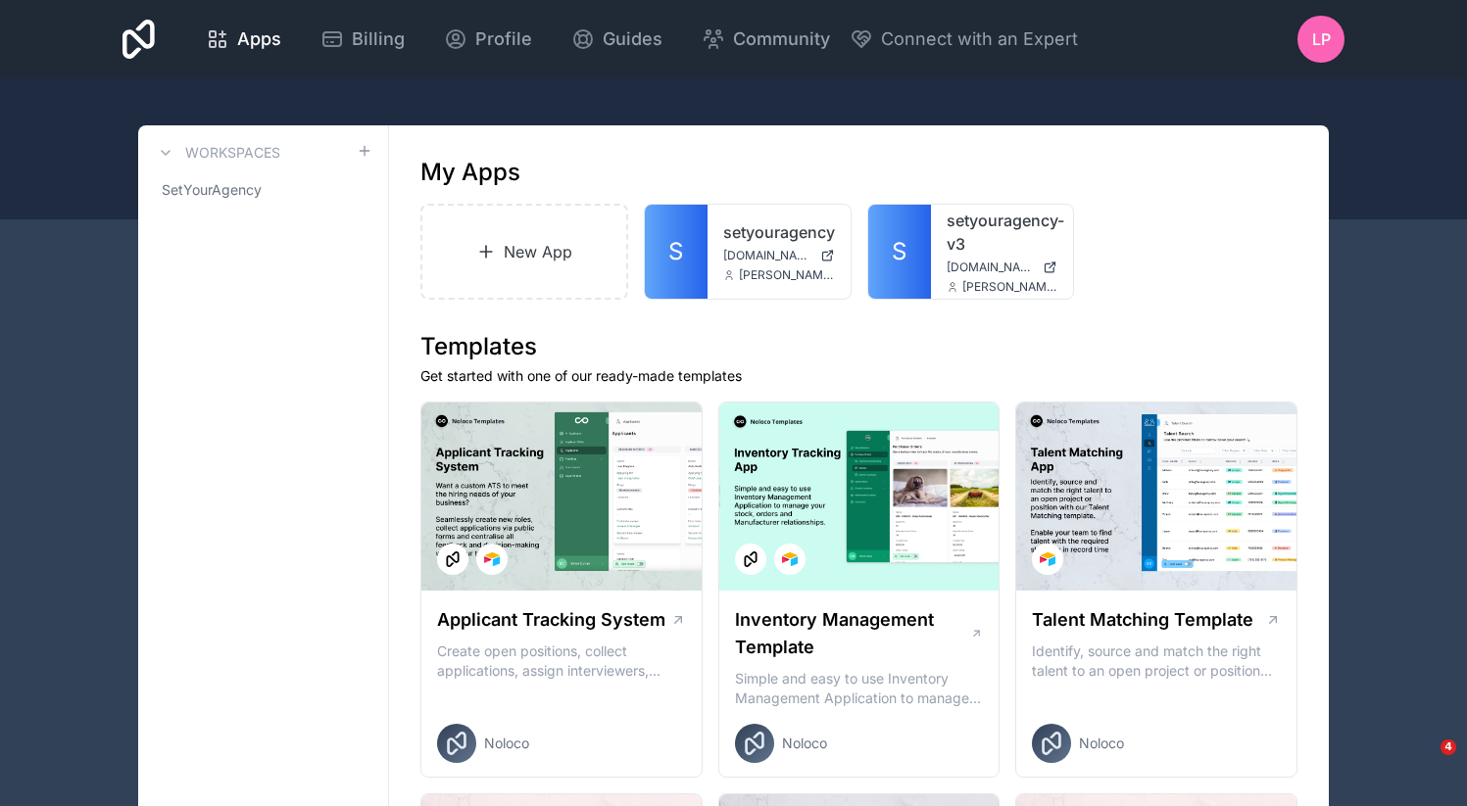
click at [695, 246] on link "S" at bounding box center [676, 252] width 63 height 94
